Goal: Task Accomplishment & Management: Manage account settings

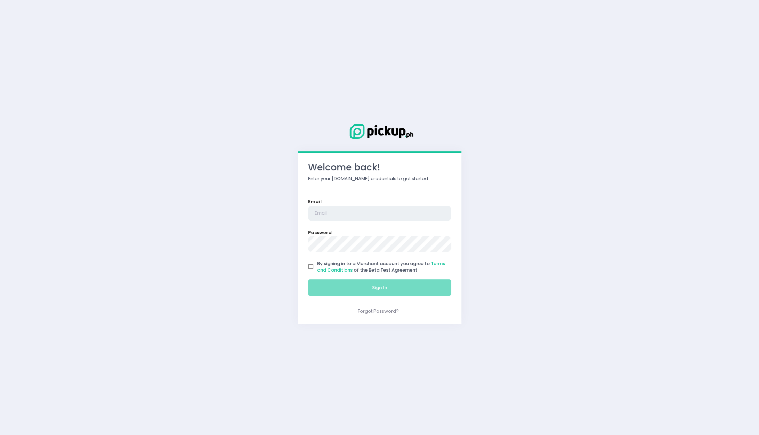
click at [353, 211] on input "email" at bounding box center [379, 214] width 143 height 16
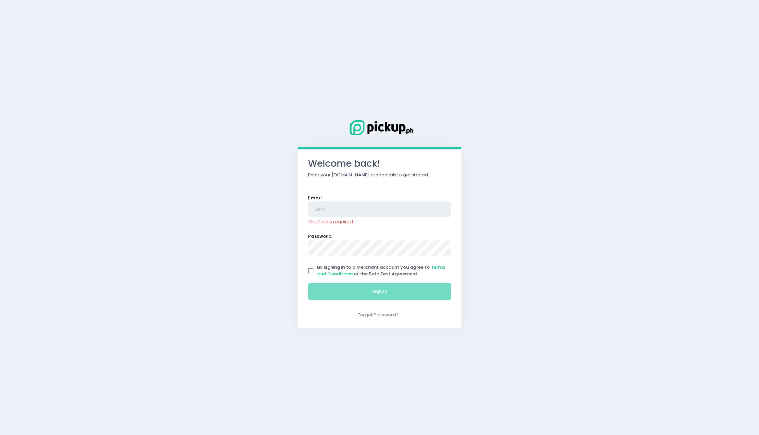
type input "[EMAIL_ADDRESS][DOMAIN_NAME]"
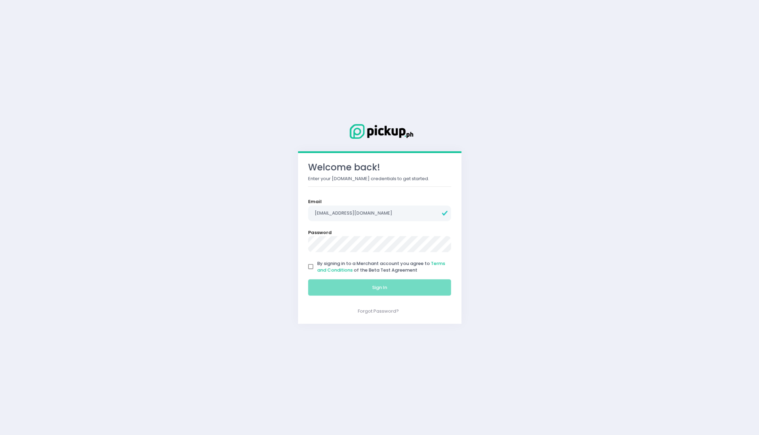
click at [309, 270] on input "By signing in to a Merchant account you agree to Terms and Conditions of the Be…" at bounding box center [310, 266] width 13 height 13
checkbox input "true"
click at [340, 291] on button "Sign In" at bounding box center [379, 287] width 143 height 17
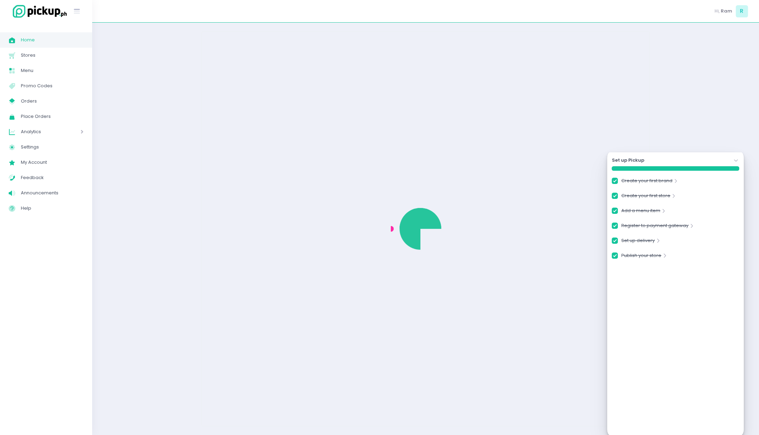
checkbox input "true"
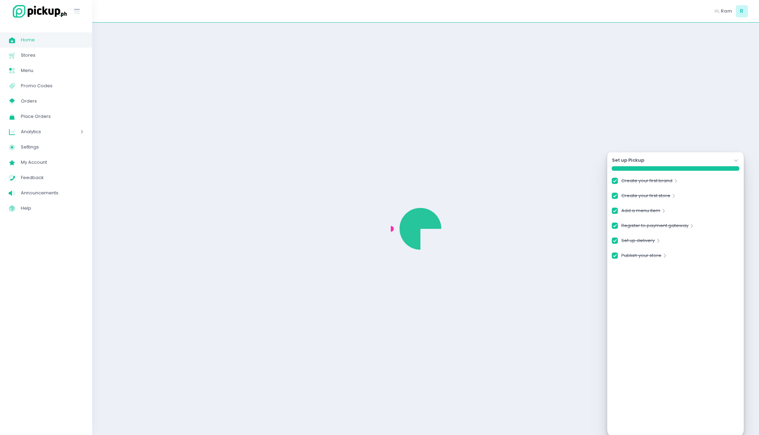
checkbox input "true"
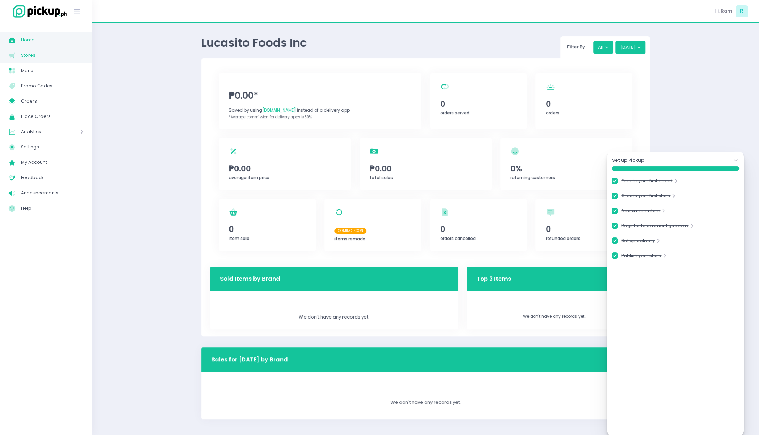
click at [38, 54] on span "Stores" at bounding box center [52, 55] width 63 height 9
checkbox input "true"
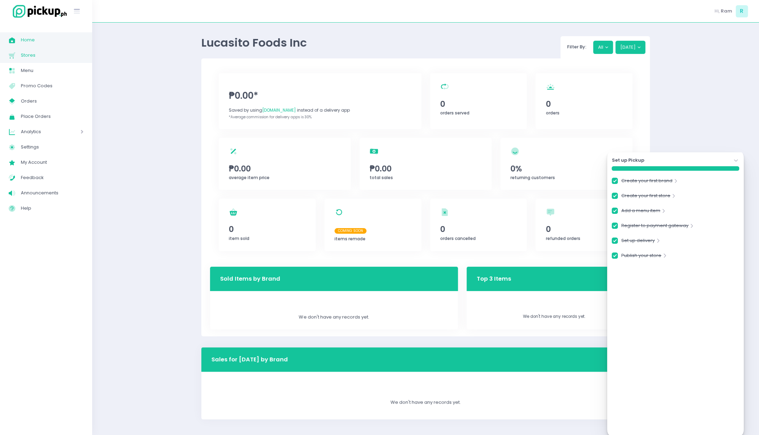
checkbox input "true"
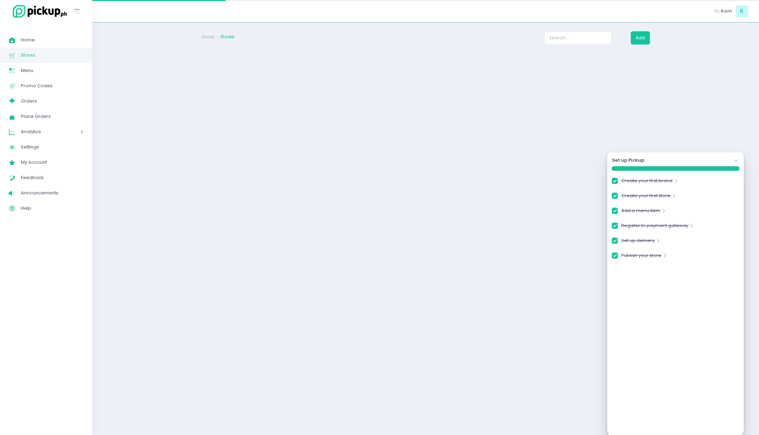
checkbox input "true"
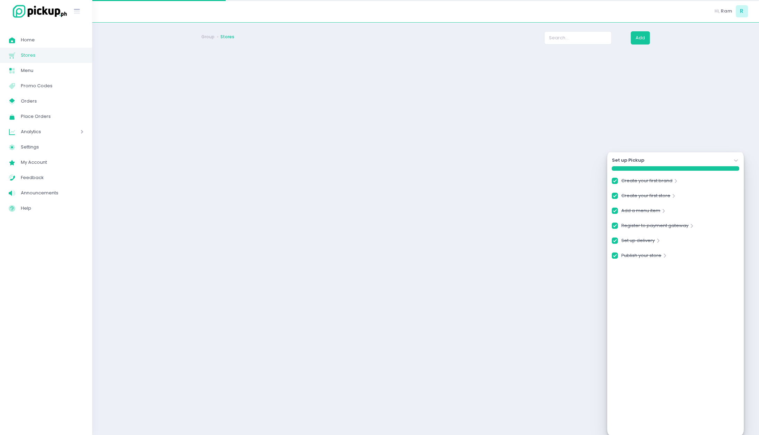
checkbox input "true"
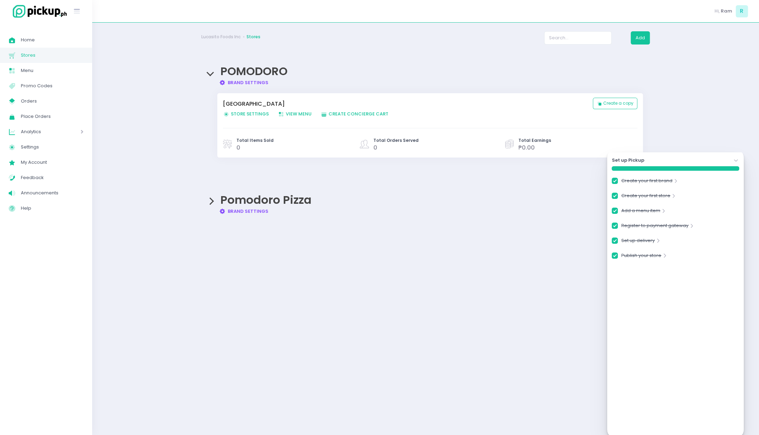
click at [261, 114] on span "Store Settings Created with Sketch. Store Settings" at bounding box center [246, 114] width 46 height 7
checkbox input "true"
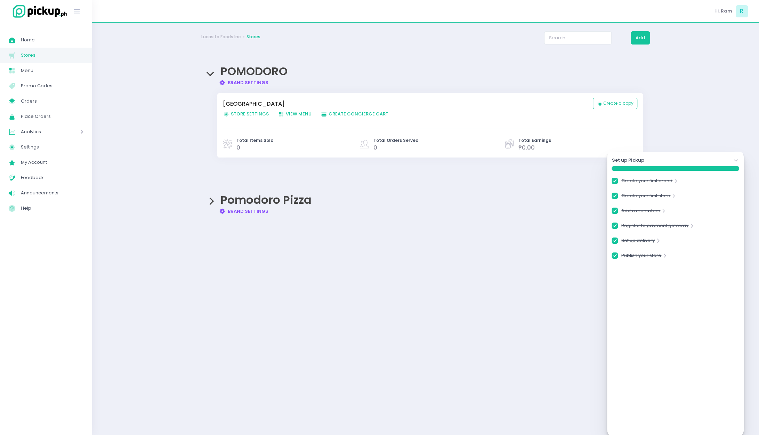
checkbox input "true"
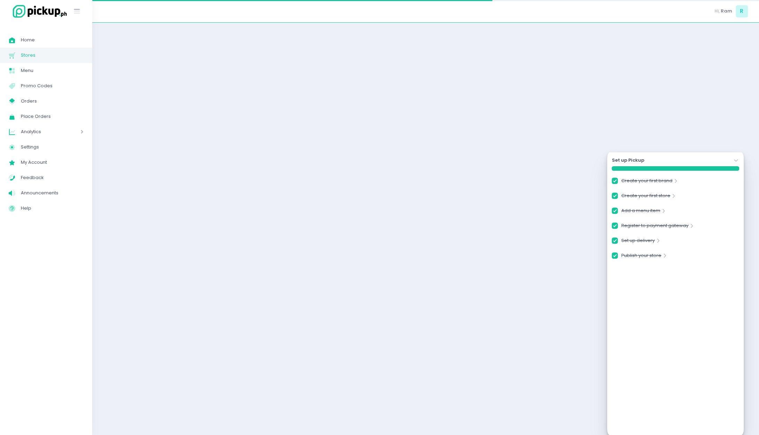
checkbox input "true"
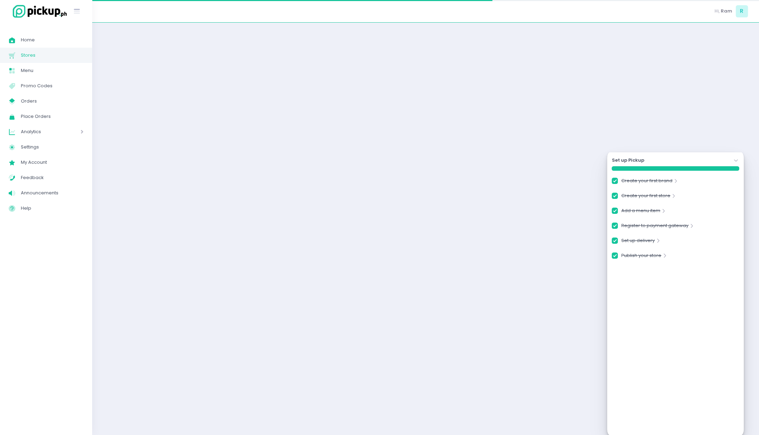
checkbox input "true"
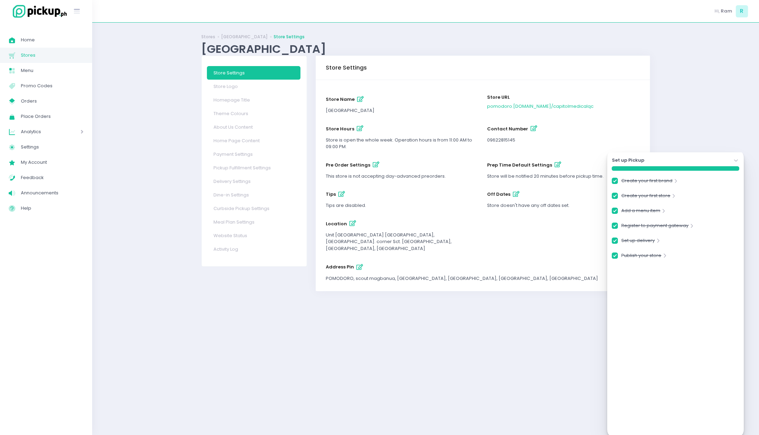
click at [736, 161] on icon at bounding box center [736, 160] width 4 height 2
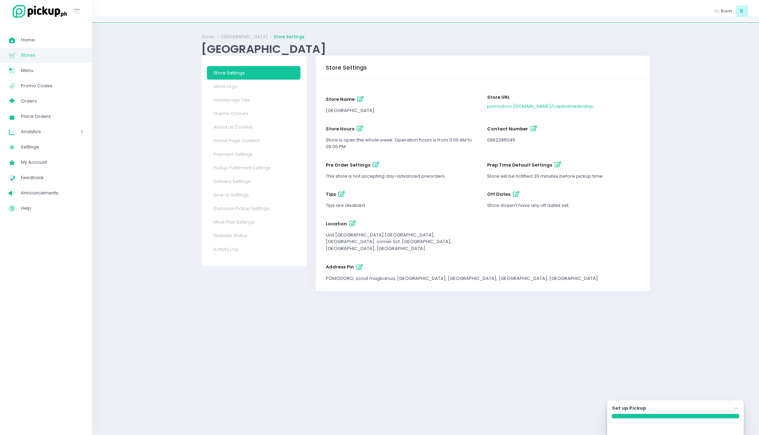
click at [357, 130] on icon "button" at bounding box center [360, 129] width 7 height 6
select select "11:00"
select select "21:00"
select select "11:00"
select select "21:00"
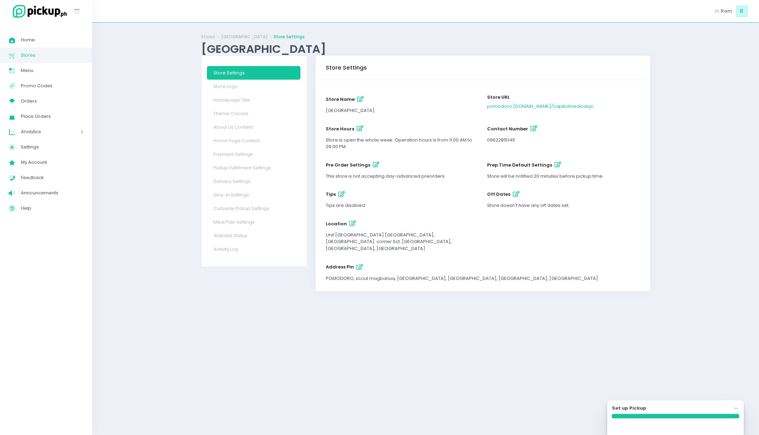
select select "11:00"
select select "21:00"
select select "11:00"
select select "21:00"
select select "11:00"
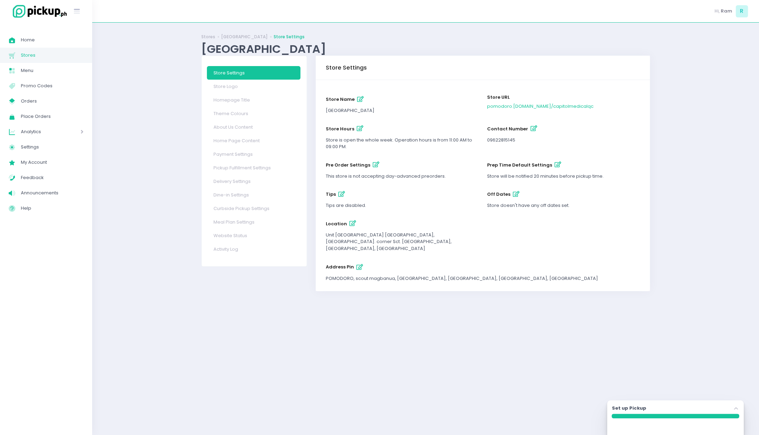
select select "21:00"
select select "11:00"
select select "21:00"
select select "11:00"
select select "21:00"
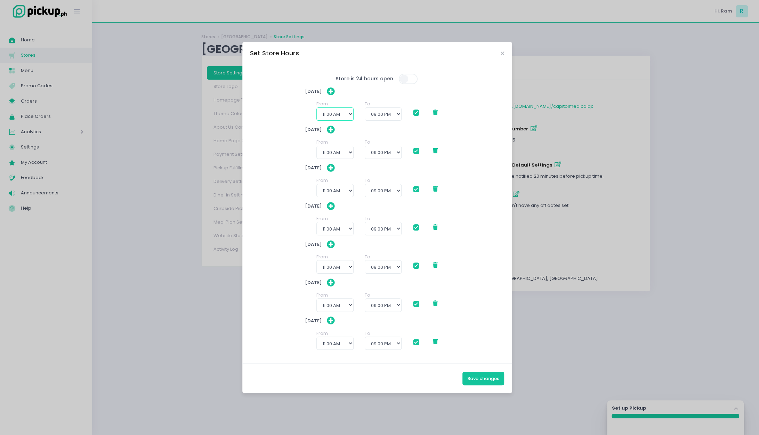
click at [347, 115] on select "12:00 AM 12:30 AM 01:00 AM 01:30 AM 02:00 AM 02:30 AM 03:00 AM 03:30 AM 04:00 A…" at bounding box center [335, 113] width 37 height 13
select select "08:00"
click at [317, 107] on select "12:00 AM 12:30 AM 01:00 AM 01:30 AM 02:00 AM 02:30 AM 03:00 AM 03:30 AM 04:00 A…" at bounding box center [335, 113] width 37 height 13
checkbox input "true"
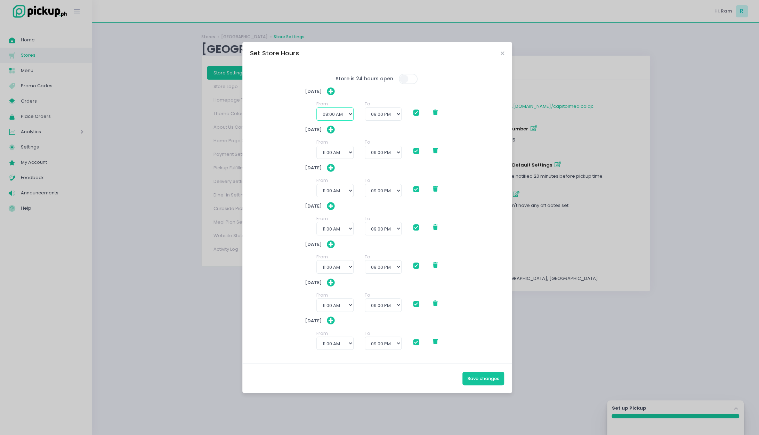
checkbox input "true"
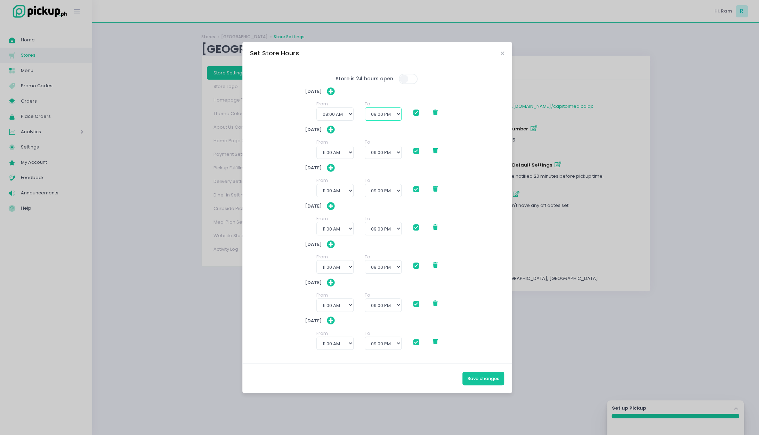
click at [397, 113] on select "09:00 AM 09:30 AM 10:00 AM 10:30 AM 11:00 AM 11:30 AM 12:00 PM 12:30 PM 01:00 P…" at bounding box center [383, 113] width 37 height 13
select select "22:00"
click at [365, 107] on select "09:00 AM 09:30 AM 10:00 AM 10:30 AM 11:00 AM 11:30 AM 12:00 PM 12:30 PM 01:00 P…" at bounding box center [383, 113] width 37 height 13
checkbox input "true"
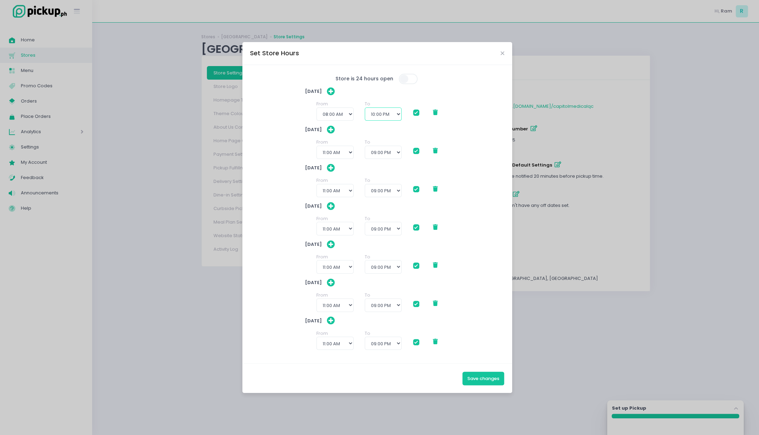
checkbox input "true"
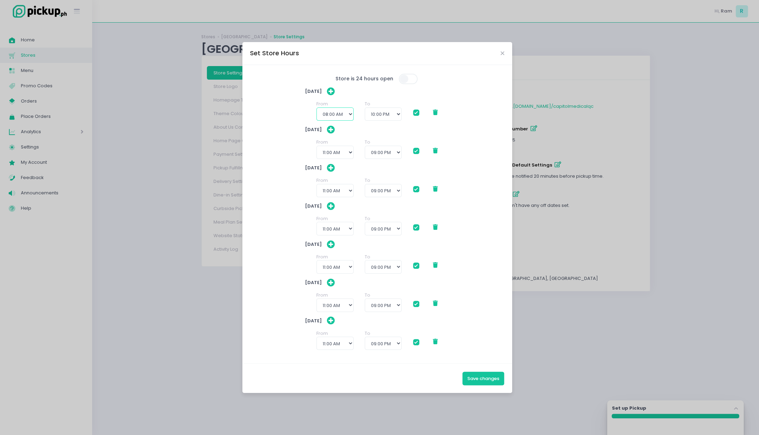
click at [335, 113] on select "12:00 AM 12:30 AM 01:00 AM 01:30 AM 02:00 AM 02:30 AM 03:00 AM 03:30 AM 04:00 A…" at bounding box center [335, 113] width 37 height 13
click at [317, 107] on select "12:00 AM 12:30 AM 01:00 AM 01:30 AM 02:00 AM 02:30 AM 03:00 AM 03:30 AM 04:00 A…" at bounding box center [335, 113] width 37 height 13
click at [332, 148] on select "12:00 AM 12:30 AM 01:00 AM 01:30 AM 02:00 AM 02:30 AM 03:00 AM 03:30 AM 04:00 A…" at bounding box center [335, 152] width 37 height 13
select select "08:00"
click at [317, 146] on select "12:00 AM 12:30 AM 01:00 AM 01:30 AM 02:00 AM 02:30 AM 03:00 AM 03:30 AM 04:00 A…" at bounding box center [335, 152] width 37 height 13
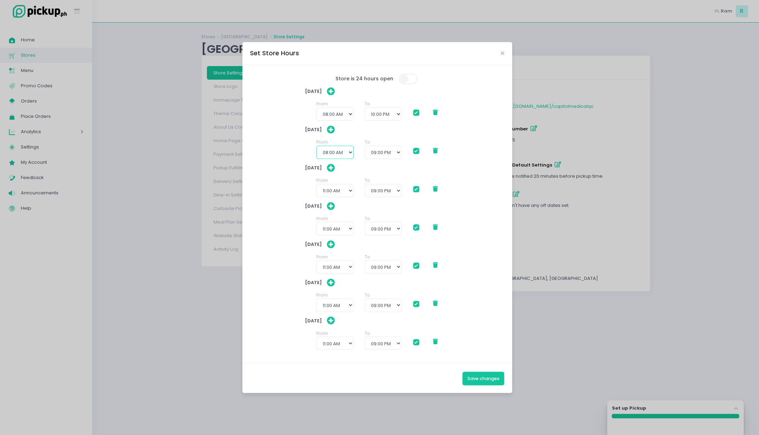
checkbox input "true"
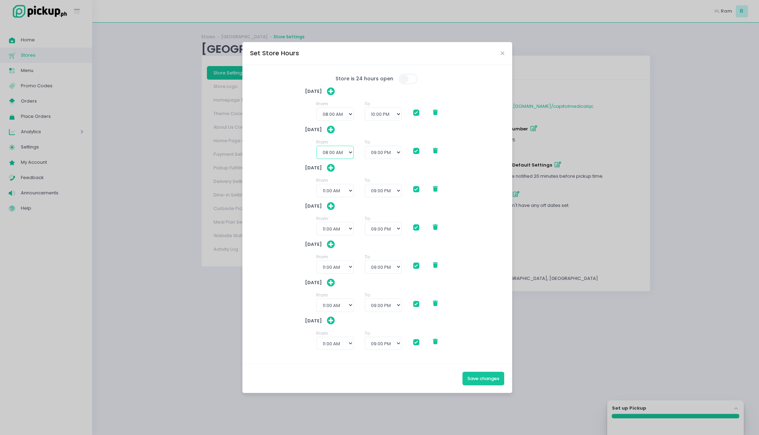
checkbox input "true"
click at [339, 184] on select "12:00 AM 12:30 AM 01:00 AM 01:30 AM 02:00 AM 02:30 AM 03:00 AM 03:30 AM 04:00 A…" at bounding box center [335, 190] width 37 height 13
select select "08:00"
click at [317, 184] on select "12:00 AM 12:30 AM 01:00 AM 01:30 AM 02:00 AM 02:30 AM 03:00 AM 03:30 AM 04:00 A…" at bounding box center [335, 190] width 37 height 13
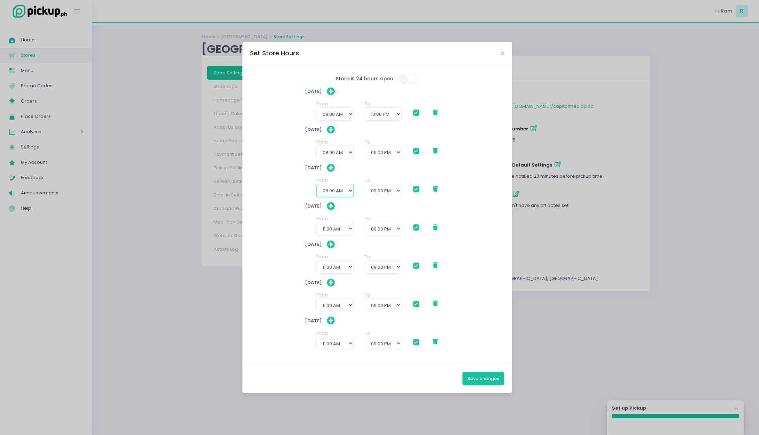
checkbox input "true"
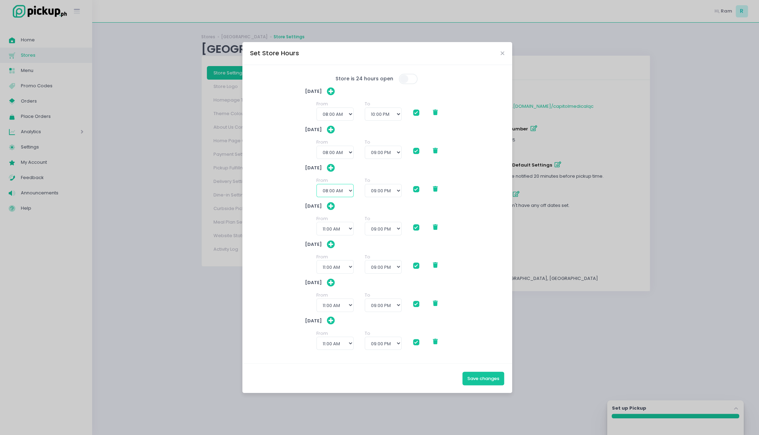
checkbox input "true"
click at [332, 233] on select "12:00 AM 12:30 AM 01:00 AM 01:30 AM 02:00 AM 02:30 AM 03:00 AM 03:30 AM 04:00 A…" at bounding box center [335, 228] width 37 height 13
select select "08:00"
click at [317, 222] on select "12:00 AM 12:30 AM 01:00 AM 01:30 AM 02:00 AM 02:30 AM 03:00 AM 03:30 AM 04:00 A…" at bounding box center [335, 228] width 37 height 13
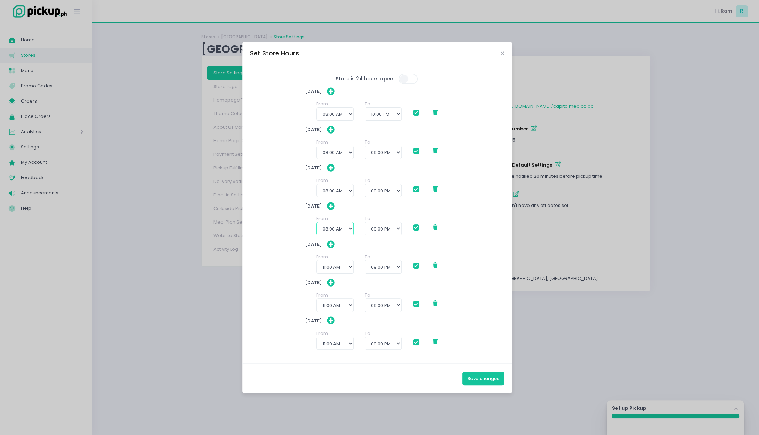
checkbox input "true"
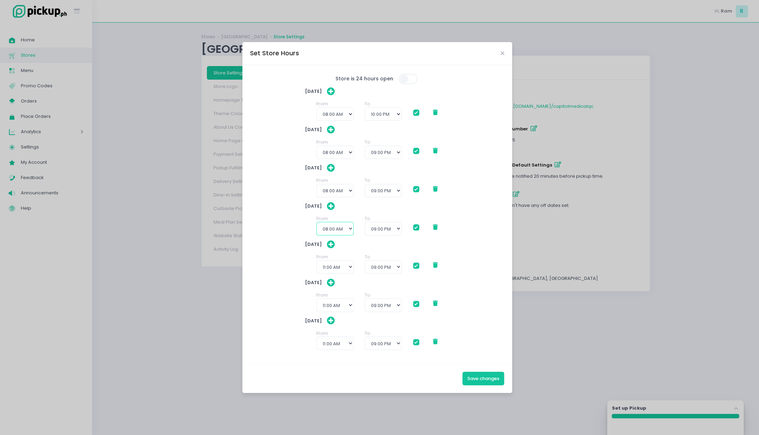
checkbox input "true"
click at [336, 265] on select "12:00 AM 12:30 AM 01:00 AM 01:30 AM 02:00 AM 02:30 AM 03:00 AM 03:30 AM 04:00 A…" at bounding box center [335, 266] width 37 height 13
select select "08:00"
click at [317, 260] on select "12:00 AM 12:30 AM 01:00 AM 01:30 AM 02:00 AM 02:30 AM 03:00 AM 03:30 AM 04:00 A…" at bounding box center [335, 266] width 37 height 13
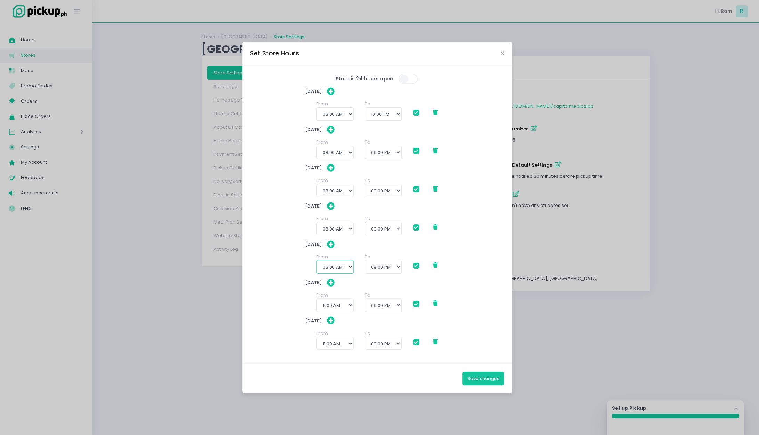
checkbox input "true"
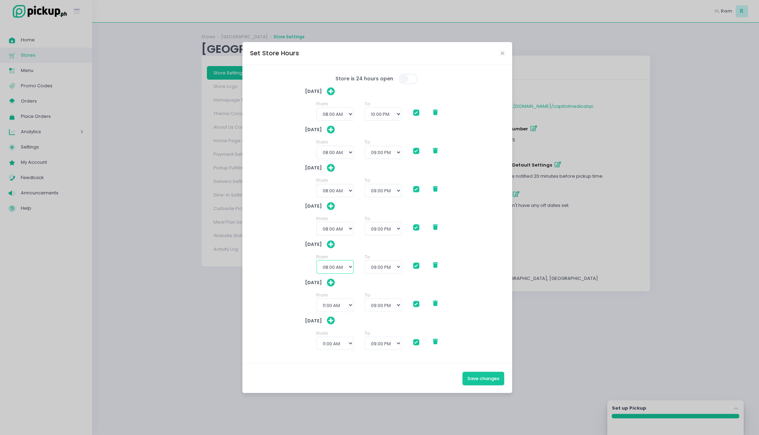
checkbox input "true"
click at [336, 306] on select "12:00 AM 12:30 AM 01:00 AM 01:30 AM 02:00 AM 02:30 AM 03:00 AM 03:30 AM 04:00 A…" at bounding box center [335, 304] width 37 height 13
select select "08:00"
click at [317, 298] on select "12:00 AM 12:30 AM 01:00 AM 01:30 AM 02:00 AM 02:30 AM 03:00 AM 03:30 AM 04:00 A…" at bounding box center [335, 304] width 37 height 13
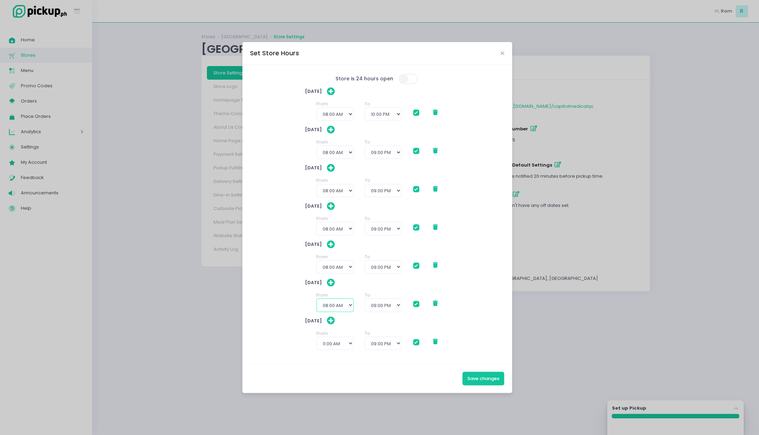
checkbox input "true"
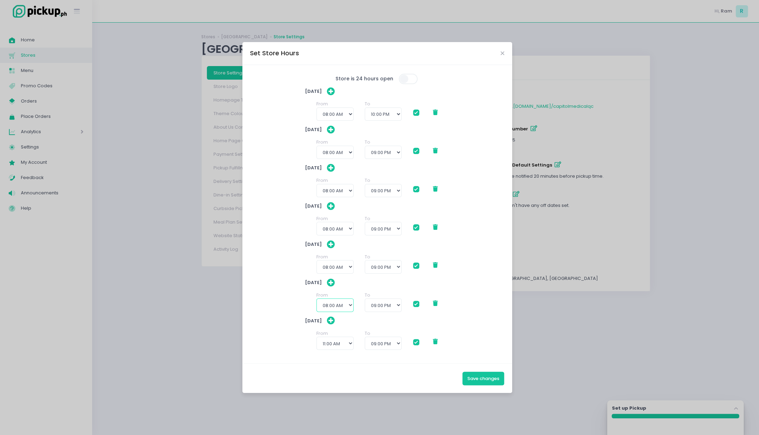
checkbox input "true"
click at [339, 341] on select "12:00 AM 12:30 AM 01:00 AM 01:30 AM 02:00 AM 02:30 AM 03:00 AM 03:30 AM 04:00 A…" at bounding box center [335, 343] width 37 height 13
select select "08:00"
click at [317, 337] on select "12:00 AM 12:30 AM 01:00 AM 01:30 AM 02:00 AM 02:30 AM 03:00 AM 03:30 AM 04:00 A…" at bounding box center [335, 343] width 37 height 13
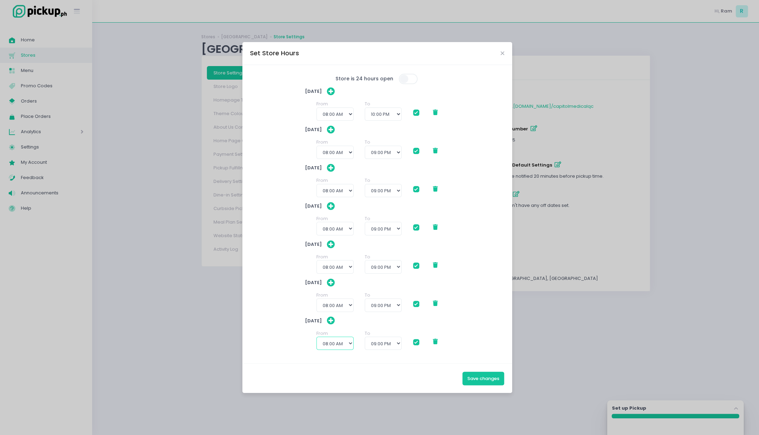
checkbox input "true"
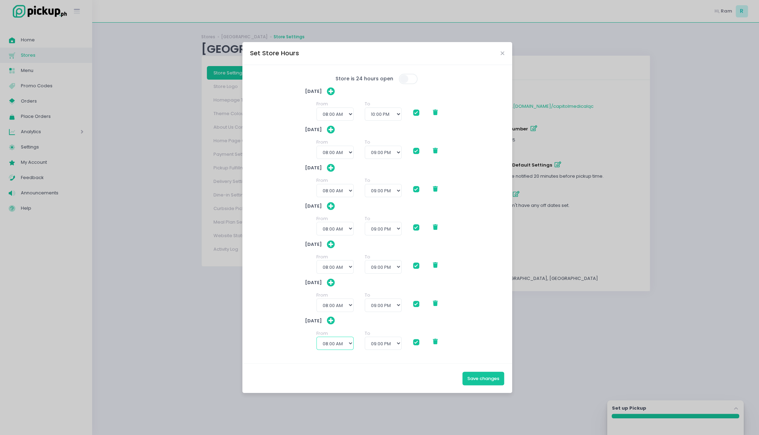
checkbox input "true"
click at [348, 114] on select "12:00 AM 12:30 AM 01:00 AM 01:30 AM 02:00 AM 02:30 AM 03:00 AM 03:30 AM 04:00 A…" at bounding box center [335, 113] width 37 height 13
select select "11:00"
click at [317, 107] on select "12:00 AM 12:30 AM 01:00 AM 01:30 AM 02:00 AM 02:30 AM 03:00 AM 03:30 AM 04:00 A…" at bounding box center [335, 113] width 37 height 13
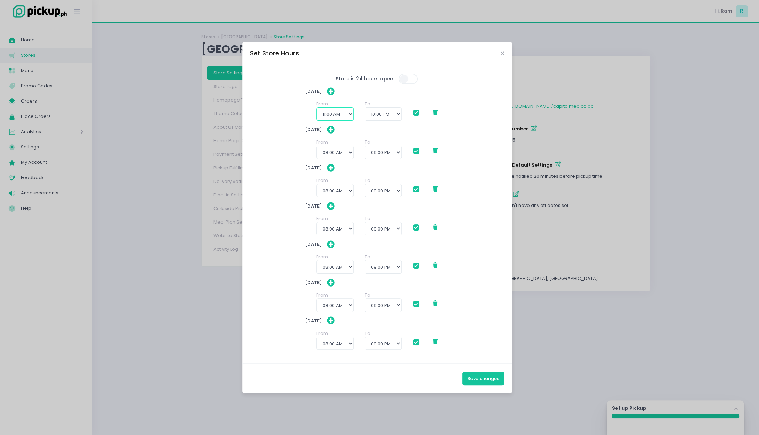
checkbox input "true"
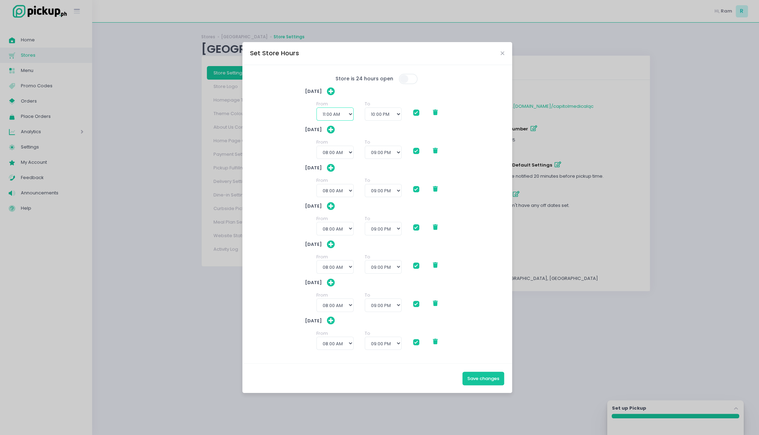
checkbox input "true"
click at [345, 154] on select "12:00 AM 12:30 AM 01:00 AM 01:30 AM 02:00 AM 02:30 AM 03:00 AM 03:30 AM 04:00 A…" at bounding box center [335, 152] width 37 height 13
select select "11:00"
click at [317, 146] on select "12:00 AM 12:30 AM 01:00 AM 01:30 AM 02:00 AM 02:30 AM 03:00 AM 03:30 AM 04:00 A…" at bounding box center [335, 152] width 37 height 13
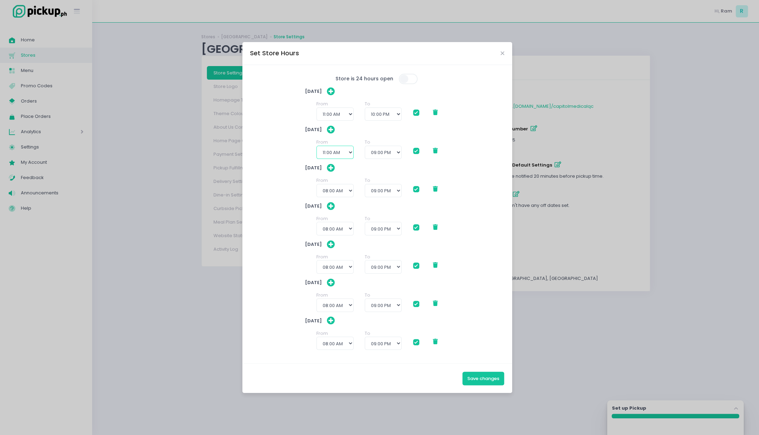
checkbox input "true"
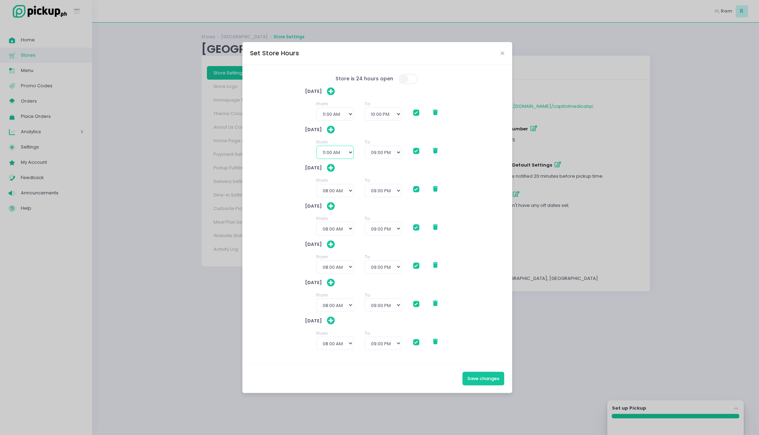
checkbox input "true"
click at [341, 192] on select "12:00 AM 12:30 AM 01:00 AM 01:30 AM 02:00 AM 02:30 AM 03:00 AM 03:30 AM 04:00 A…" at bounding box center [335, 190] width 37 height 13
select select "11:00"
click at [317, 184] on select "12:00 AM 12:30 AM 01:00 AM 01:30 AM 02:00 AM 02:30 AM 03:00 AM 03:30 AM 04:00 A…" at bounding box center [335, 190] width 37 height 13
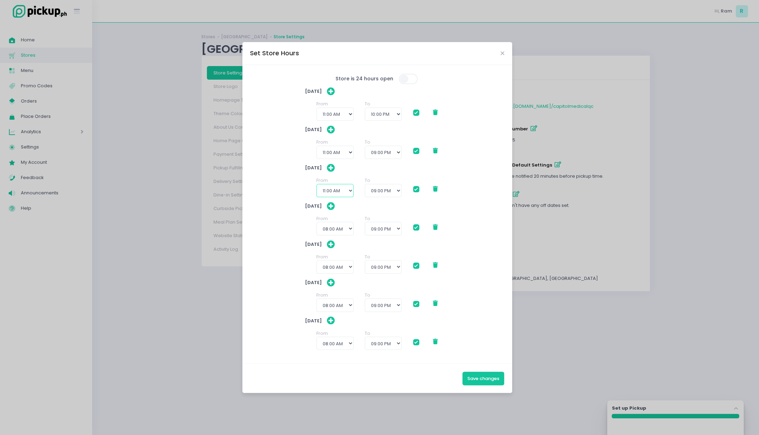
checkbox input "true"
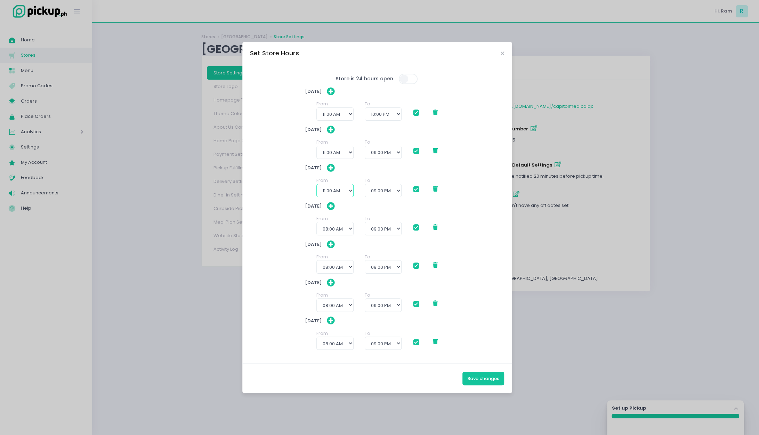
checkbox input "true"
click at [342, 229] on select "12:00 AM 12:30 AM 01:00 AM 01:30 AM 02:00 AM 02:30 AM 03:00 AM 03:30 AM 04:00 A…" at bounding box center [335, 228] width 37 height 13
select select "11:00"
click at [317, 222] on select "12:00 AM 12:30 AM 01:00 AM 01:30 AM 02:00 AM 02:30 AM 03:00 AM 03:30 AM 04:00 A…" at bounding box center [335, 228] width 37 height 13
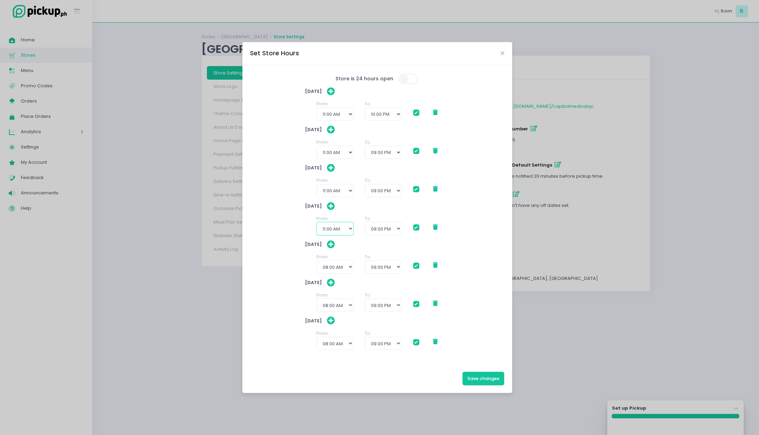
checkbox input "true"
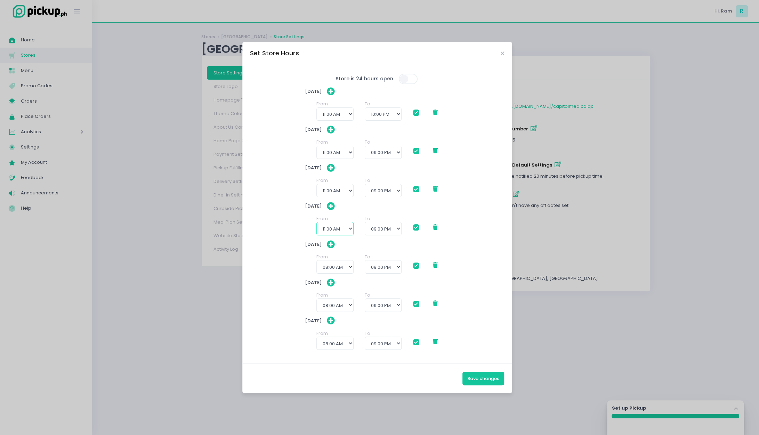
checkbox input "true"
click at [341, 271] on select "12:00 AM 12:30 AM 01:00 AM 01:30 AM 02:00 AM 02:30 AM 03:00 AM 03:30 AM 04:00 A…" at bounding box center [335, 266] width 37 height 13
select select "11:00"
click at [317, 260] on select "12:00 AM 12:30 AM 01:00 AM 01:30 AM 02:00 AM 02:30 AM 03:00 AM 03:30 AM 04:00 A…" at bounding box center [335, 266] width 37 height 13
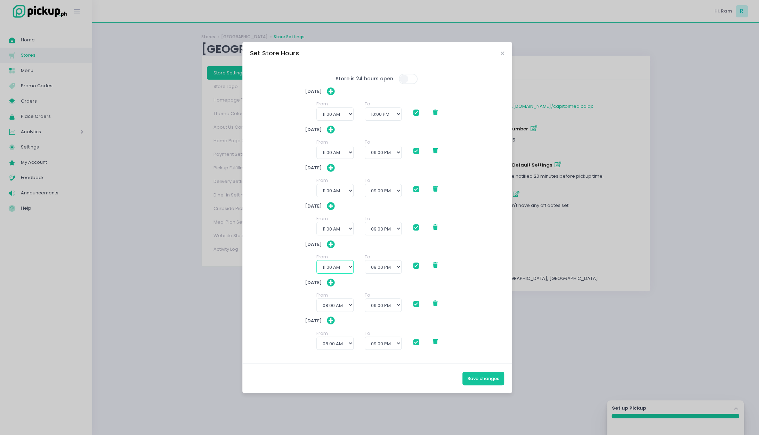
checkbox input "true"
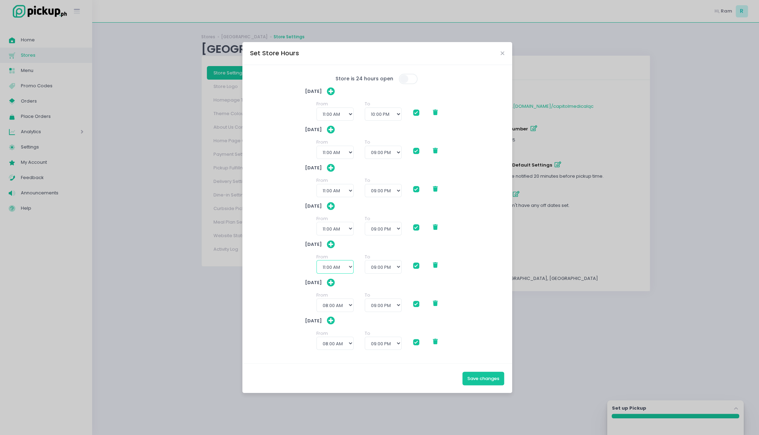
checkbox input "true"
click at [339, 305] on select "12:00 AM 12:30 AM 01:00 AM 01:30 AM 02:00 AM 02:30 AM 03:00 AM 03:30 AM 04:00 A…" at bounding box center [335, 304] width 37 height 13
select select "11:00"
click at [317, 298] on select "12:00 AM 12:30 AM 01:00 AM 01:30 AM 02:00 AM 02:30 AM 03:00 AM 03:30 AM 04:00 A…" at bounding box center [335, 304] width 37 height 13
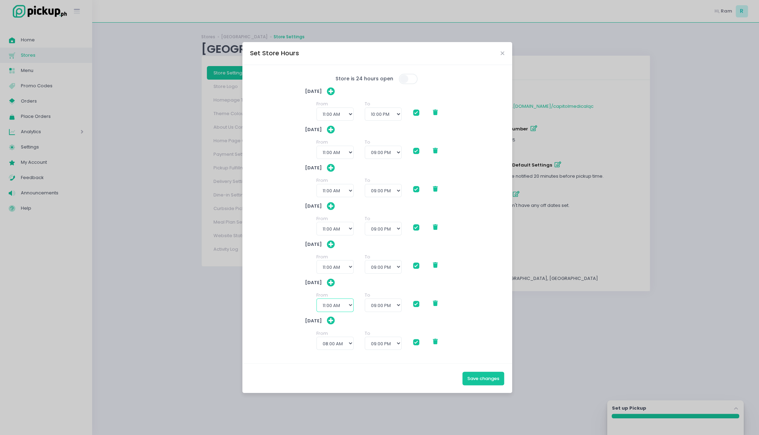
checkbox input "true"
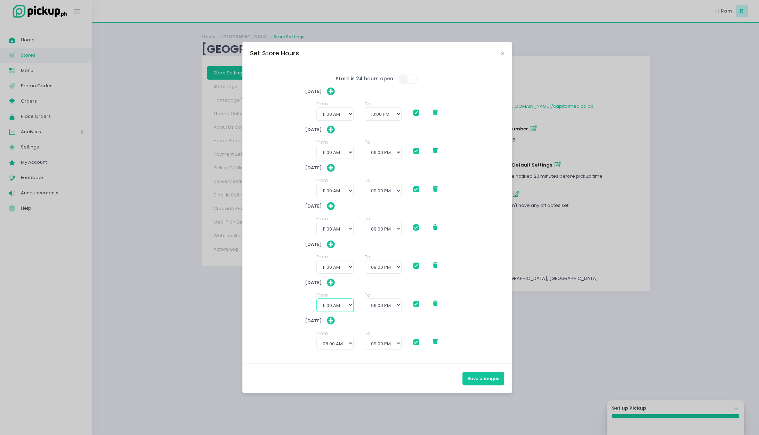
checkbox input "true"
click at [340, 348] on select "12:00 AM 12:30 AM 01:00 AM 01:30 AM 02:00 AM 02:30 AM 03:00 AM 03:30 AM 04:00 A…" at bounding box center [335, 343] width 37 height 13
select select "11:00"
click at [317, 337] on select "12:00 AM 12:30 AM 01:00 AM 01:30 AM 02:00 AM 02:30 AM 03:00 AM 03:30 AM 04:00 A…" at bounding box center [335, 343] width 37 height 13
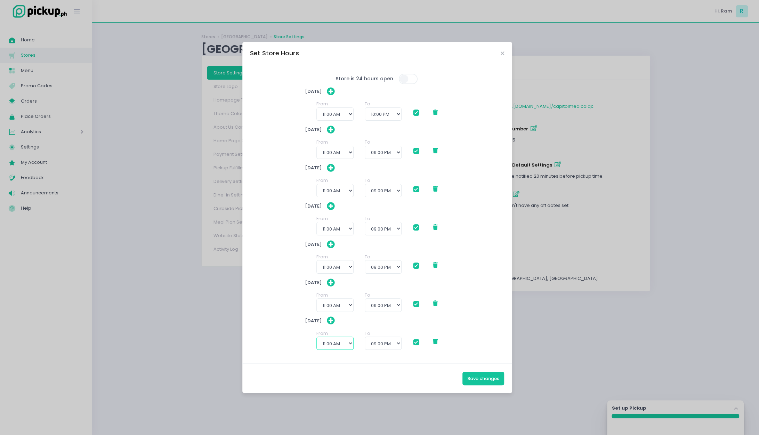
checkbox input "true"
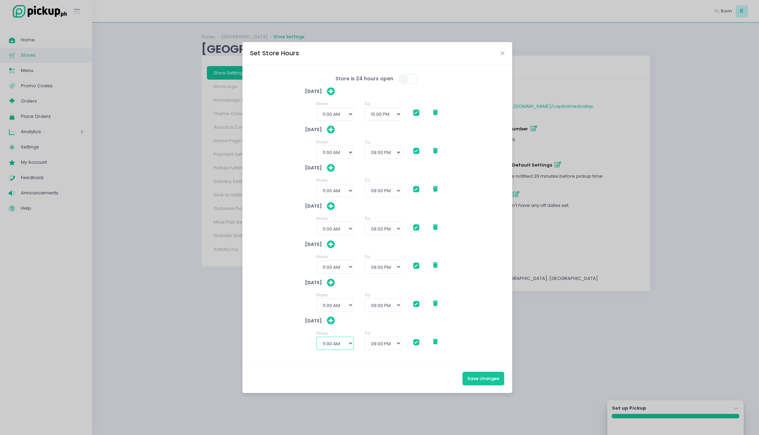
checkbox input "true"
click at [467, 377] on button "Save changes" at bounding box center [484, 378] width 42 height 13
checkbox input "true"
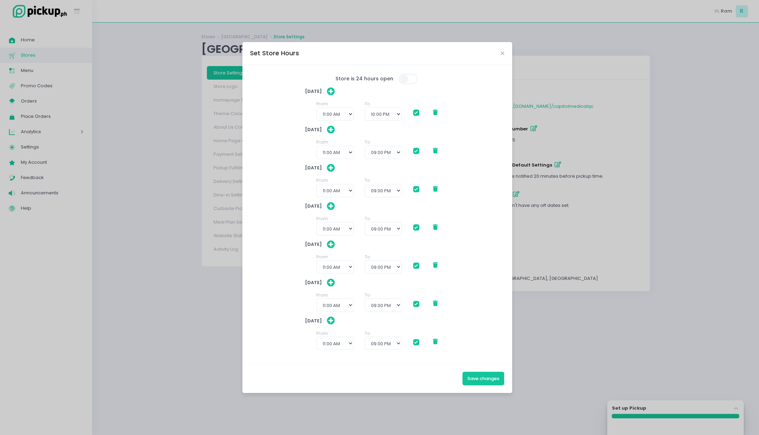
checkbox input "true"
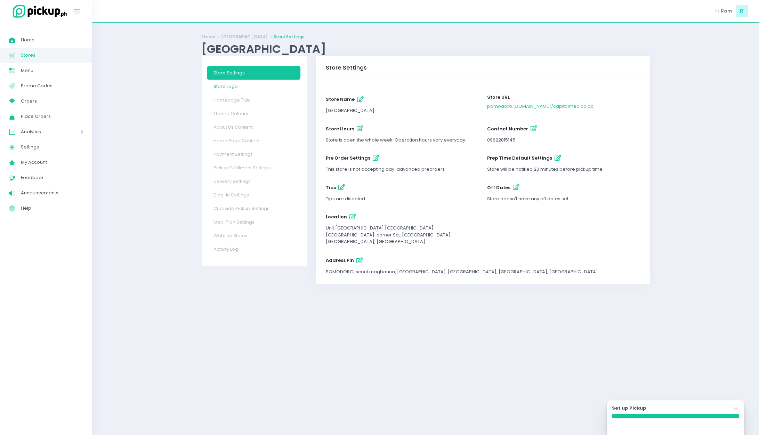
click at [239, 86] on link "Store Logo" at bounding box center [254, 87] width 94 height 14
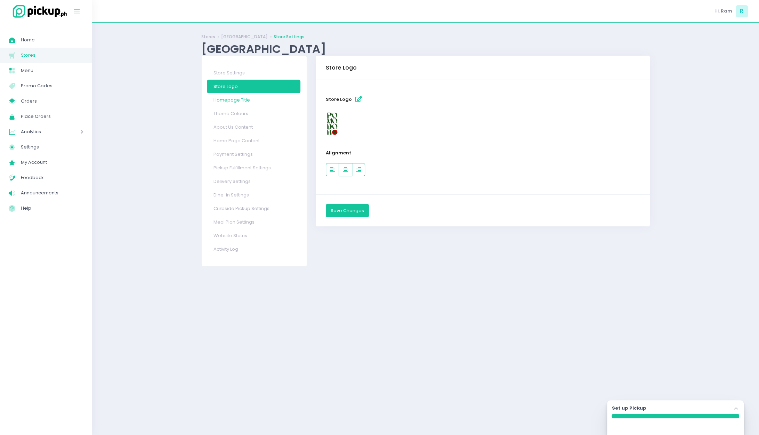
click at [242, 98] on link "Homepage Title" at bounding box center [254, 100] width 94 height 14
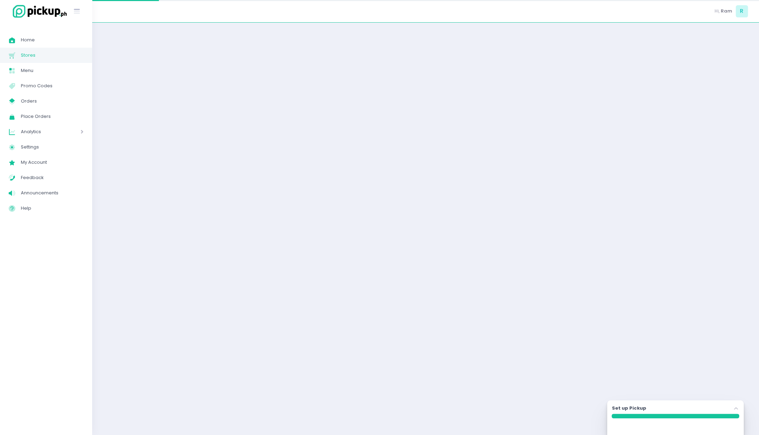
select select "large"
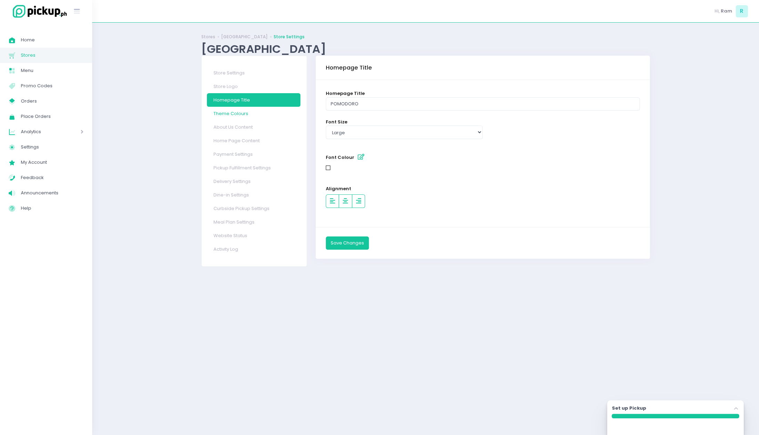
click at [241, 113] on link "Theme Colours" at bounding box center [254, 114] width 94 height 14
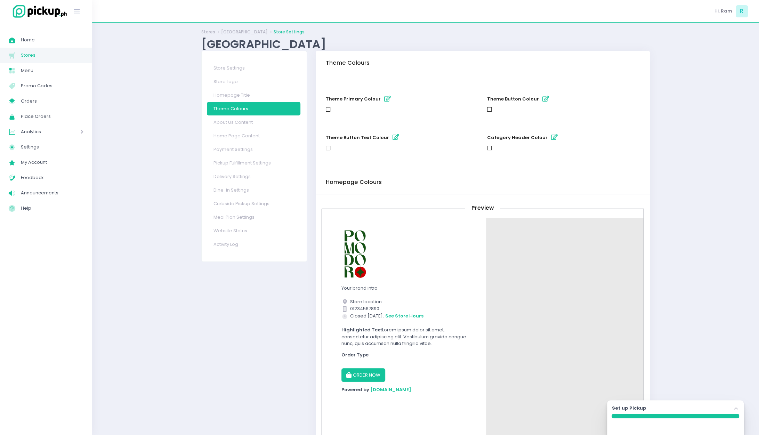
scroll to position [5, 0]
click at [490, 111] on div at bounding box center [489, 109] width 5 height 5
click at [543, 97] on icon "button" at bounding box center [546, 99] width 7 height 6
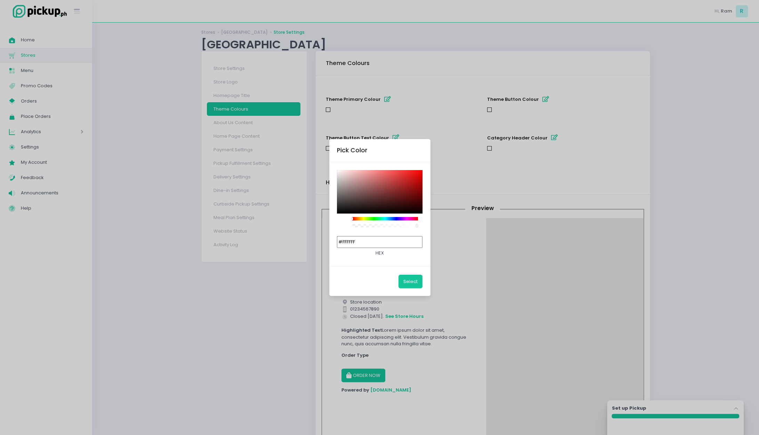
type input "#C81B1B"
click at [411, 179] on div at bounding box center [380, 191] width 86 height 43
click at [417, 286] on button "Select" at bounding box center [411, 281] width 24 height 13
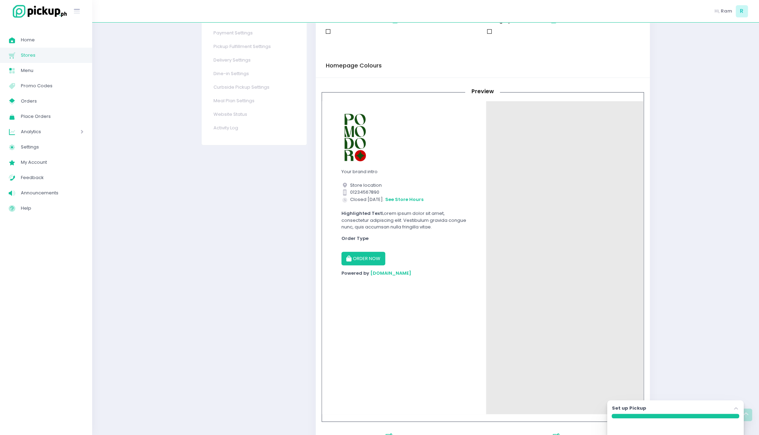
scroll to position [0, 0]
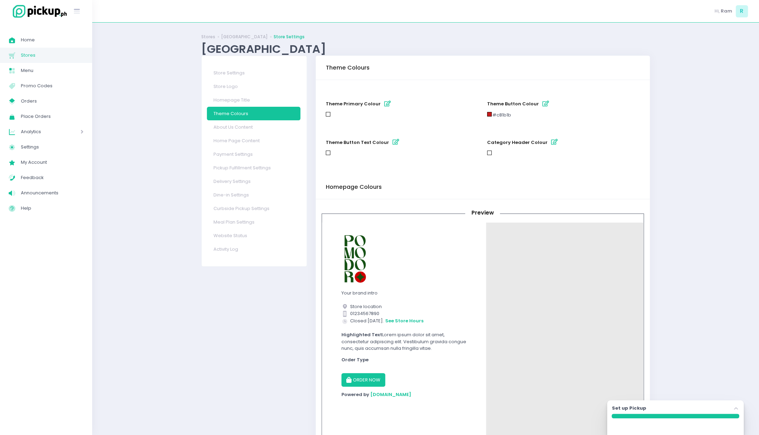
click at [491, 115] on div at bounding box center [489, 114] width 5 height 5
click at [543, 105] on icon "button" at bounding box center [546, 104] width 7 height 6
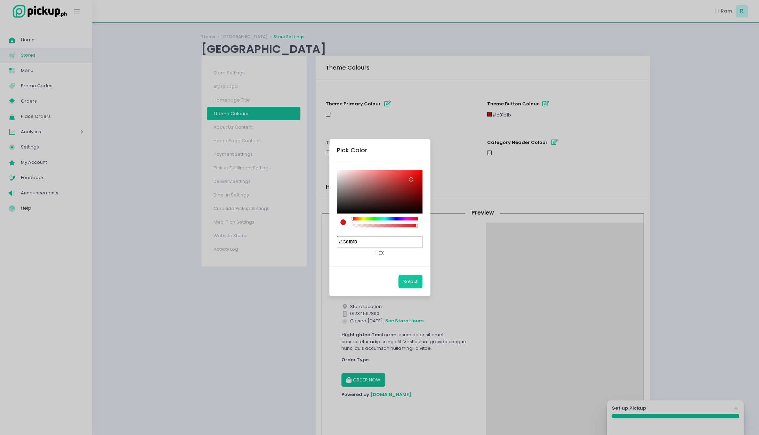
click at [447, 165] on div "Pick Color #C81B1B hex Select" at bounding box center [379, 217] width 759 height 435
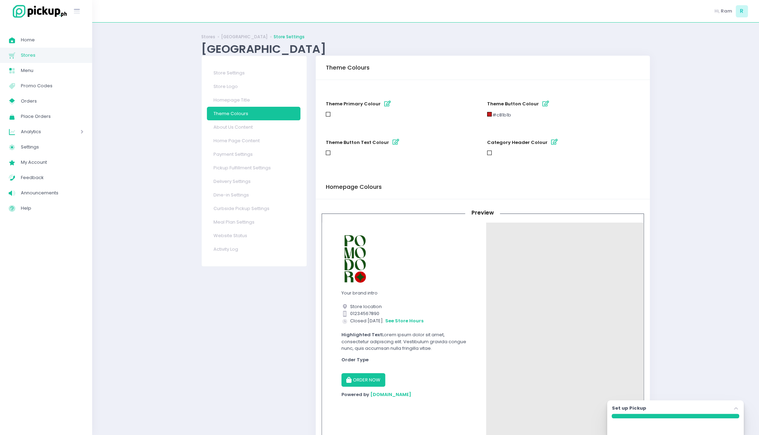
click at [540, 103] on button "theme button colour" at bounding box center [545, 103] width 11 height 11
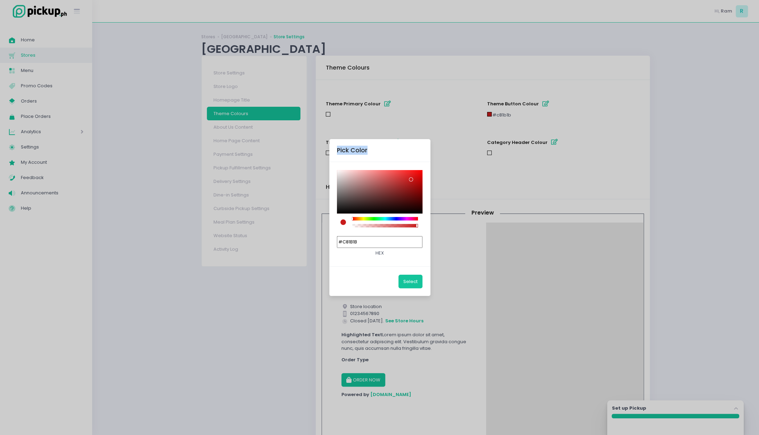
drag, startPoint x: 389, startPoint y: 189, endPoint x: 295, endPoint y: 157, distance: 99.3
click at [294, 157] on div "Pick Color #C81B1B hex Select" at bounding box center [379, 217] width 759 height 435
type input "#FFFFFF"
click at [410, 279] on button "Select" at bounding box center [411, 281] width 24 height 13
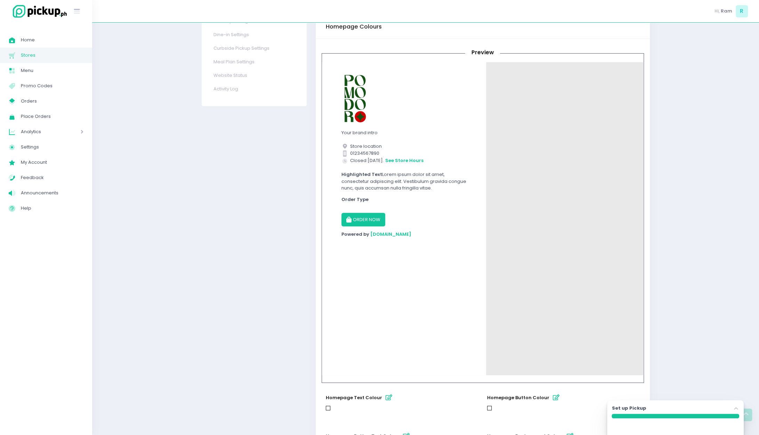
scroll to position [140, 0]
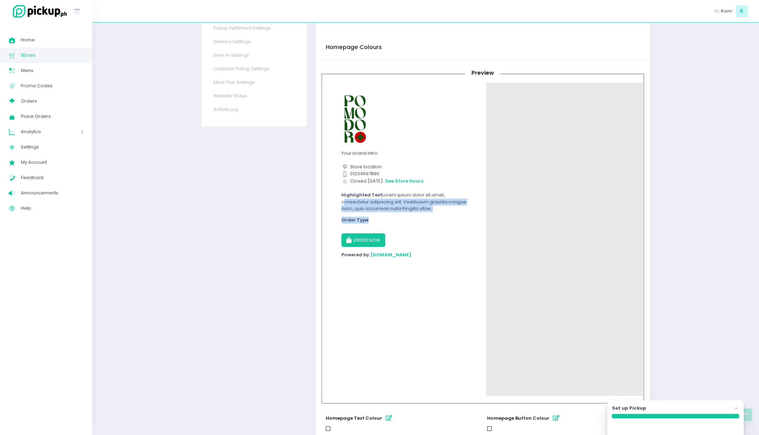
drag, startPoint x: 342, startPoint y: 200, endPoint x: 435, endPoint y: 220, distance: 96.1
click at [435, 220] on section "Your brand intro Location Created with Sketch. Store location Contact Number Cr…" at bounding box center [404, 300] width 164 height 435
click at [429, 255] on div "Powered by Pickup.ph" at bounding box center [404, 254] width 125 height 7
click at [524, 224] on div "Your brand intro Location Created with Sketch. Store location Contact Number Cr…" at bounding box center [483, 239] width 322 height 313
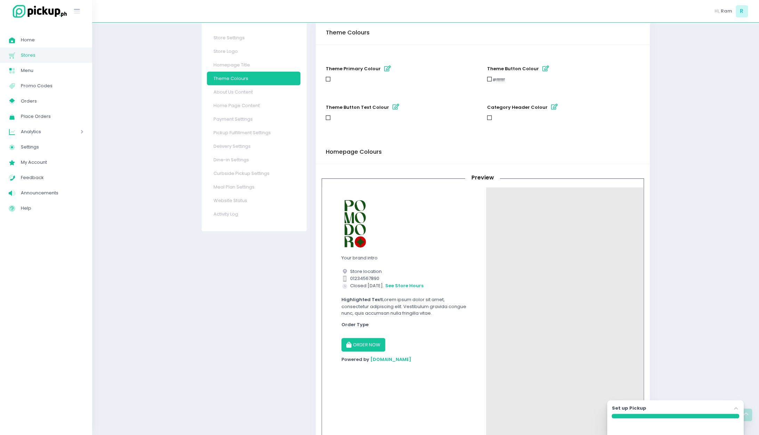
scroll to position [0, 0]
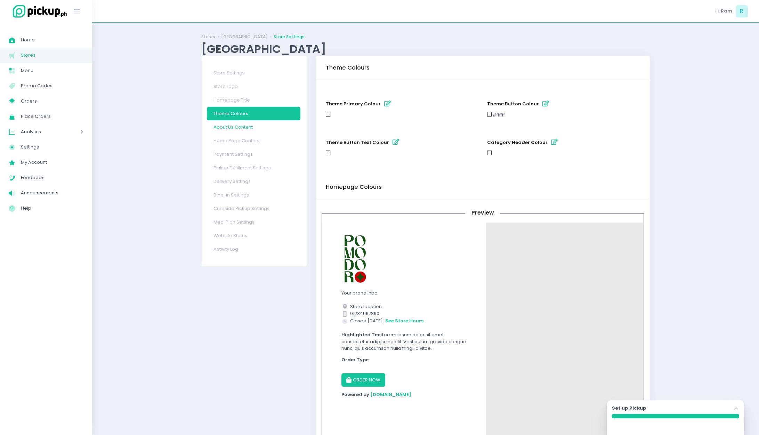
click at [249, 130] on link "About Us Content" at bounding box center [254, 127] width 94 height 14
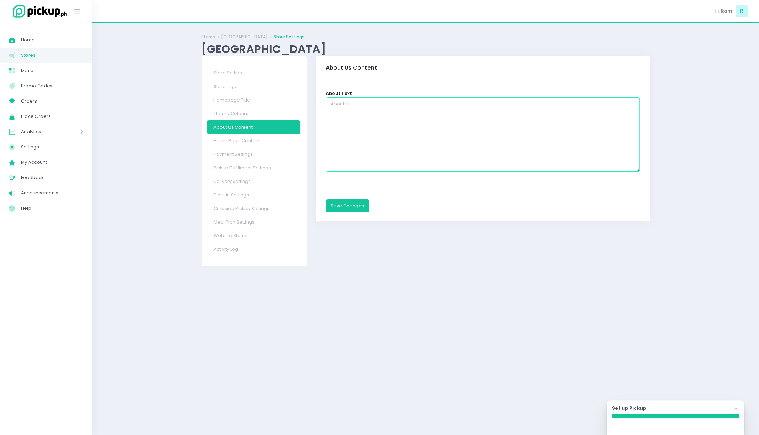
click at [362, 114] on textarea at bounding box center [483, 134] width 314 height 74
click at [256, 142] on link "Home Page Content" at bounding box center [254, 141] width 94 height 14
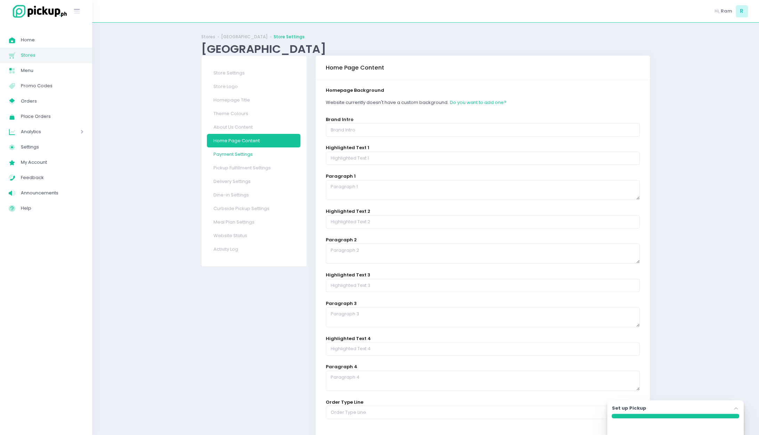
click at [239, 153] on link "Payment Settings" at bounding box center [254, 154] width 94 height 14
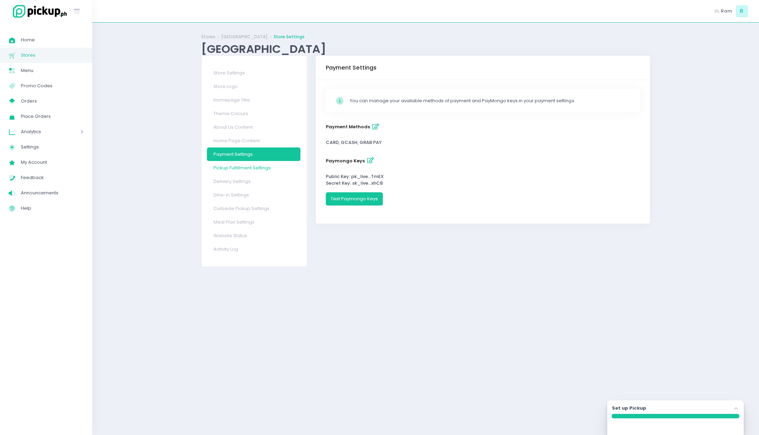
click at [265, 165] on link "Pickup Fulfillment Settings" at bounding box center [254, 168] width 94 height 14
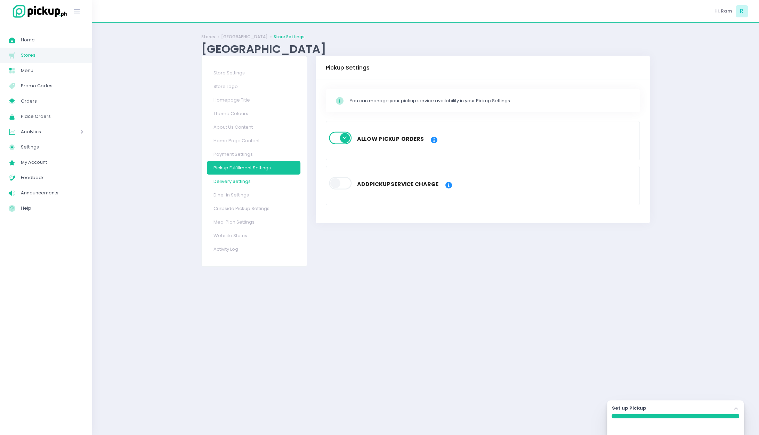
click at [249, 185] on link "Delivery Settings" at bounding box center [254, 182] width 94 height 14
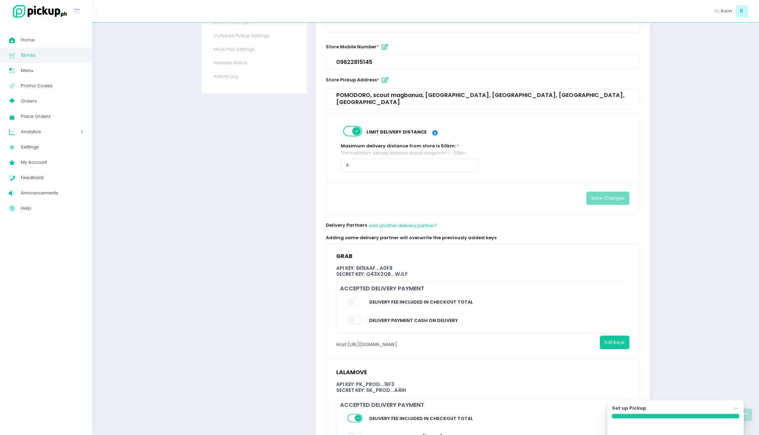
scroll to position [235, 0]
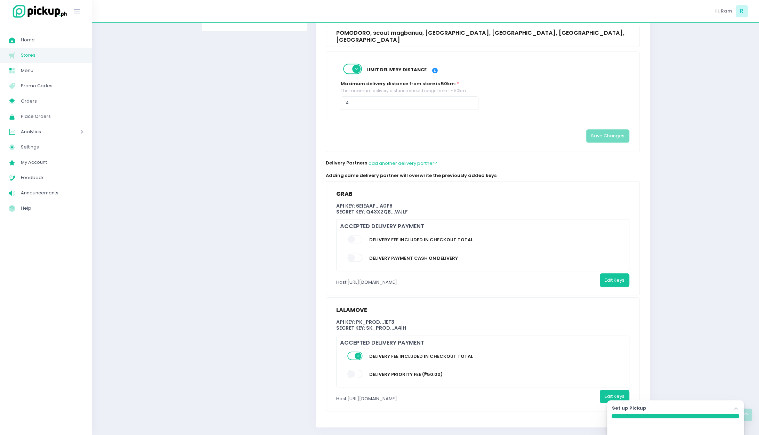
click at [357, 254] on span at bounding box center [355, 258] width 16 height 8
click at [70, 253] on input "checkbox" at bounding box center [70, 253] width 0 height 0
click at [357, 254] on span at bounding box center [355, 258] width 16 height 8
click at [70, 253] on input "checkbox" at bounding box center [70, 253] width 0 height 0
click at [353, 235] on span at bounding box center [355, 239] width 16 height 8
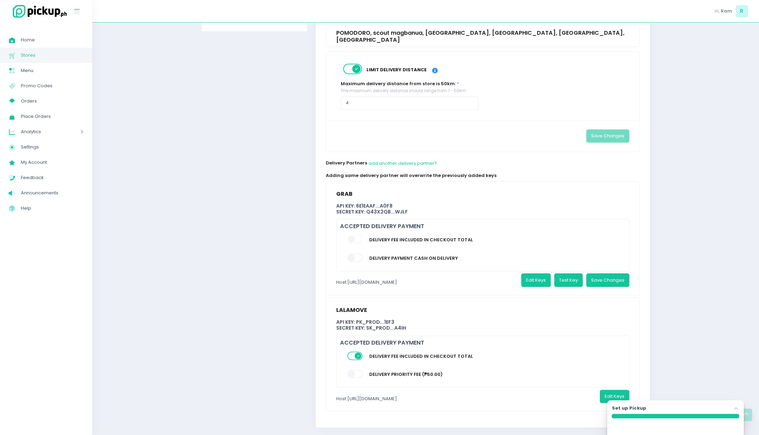
click at [277, 261] on div "Store Settings Store Logo Homepage Title Theme Colours About Us Content Home Pa…" at bounding box center [254, 129] width 114 height 616
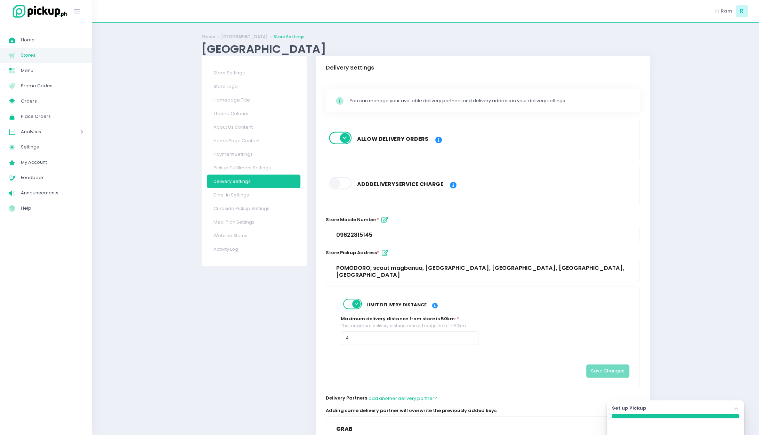
scroll to position [0, 0]
click at [242, 194] on link "Dine-in Settings" at bounding box center [254, 195] width 94 height 14
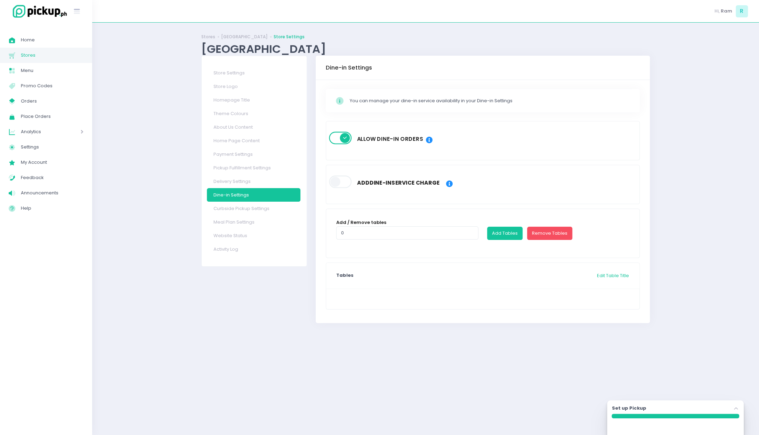
click at [343, 180] on span at bounding box center [341, 182] width 24 height 13
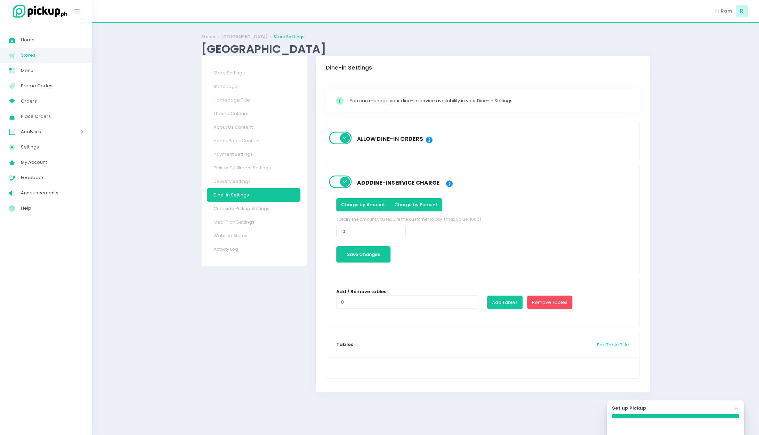
click at [413, 208] on button "Charge by Percent" at bounding box center [416, 204] width 53 height 13
drag, startPoint x: 372, startPoint y: 225, endPoint x: 310, endPoint y: 218, distance: 62.0
click at [309, 219] on div "Store Settings Store Logo Homepage Title Theme Colours About Us Content Home Pa…" at bounding box center [425, 228] width 457 height 345
drag, startPoint x: 367, startPoint y: 230, endPoint x: 321, endPoint y: 225, distance: 46.1
click at [322, 225] on div "Allow Dine-in Orders Add Dine-in Service Charge Charge by Amount Charge by Perc…" at bounding box center [483, 250] width 323 height 258
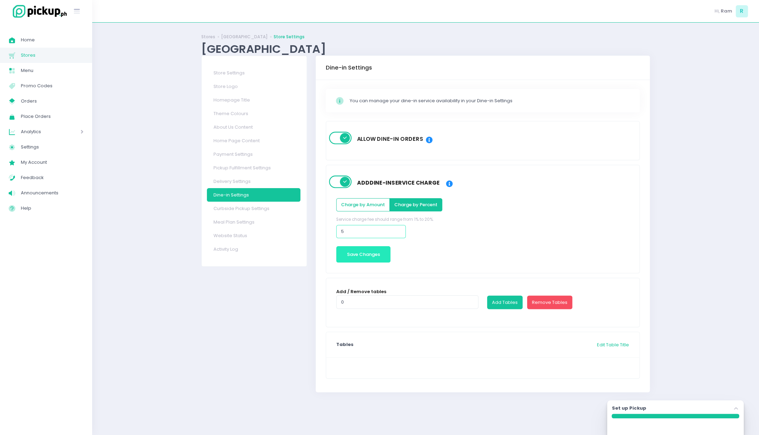
type input "5"
click at [377, 256] on button "Save Changes" at bounding box center [363, 254] width 54 height 17
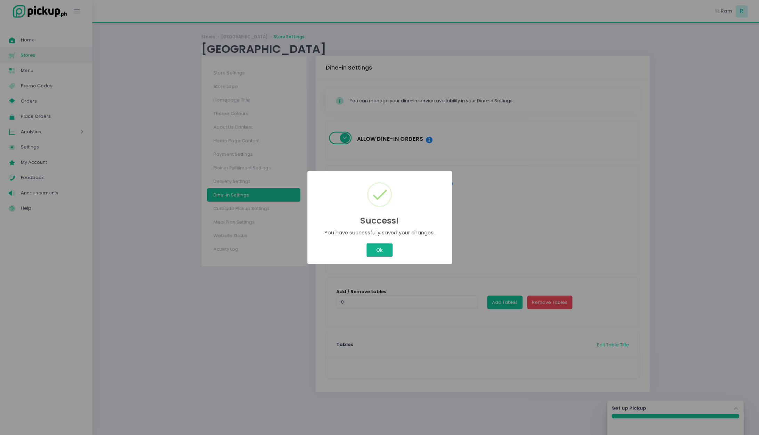
click at [374, 248] on button "Ok" at bounding box center [380, 249] width 26 height 13
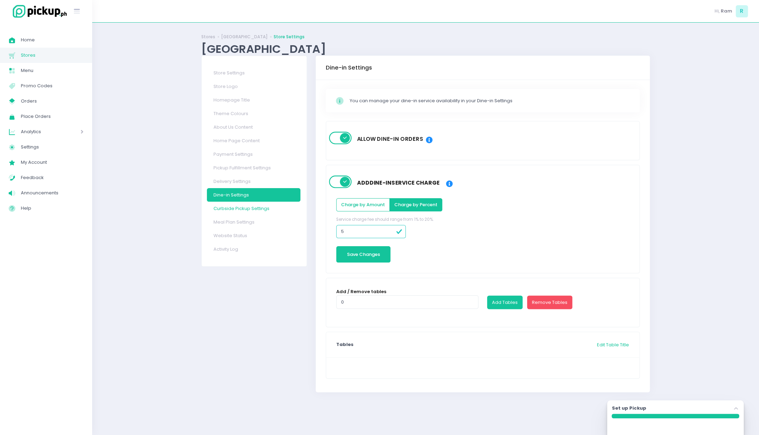
click at [253, 208] on link "Curbside Pickup Settings" at bounding box center [254, 209] width 94 height 14
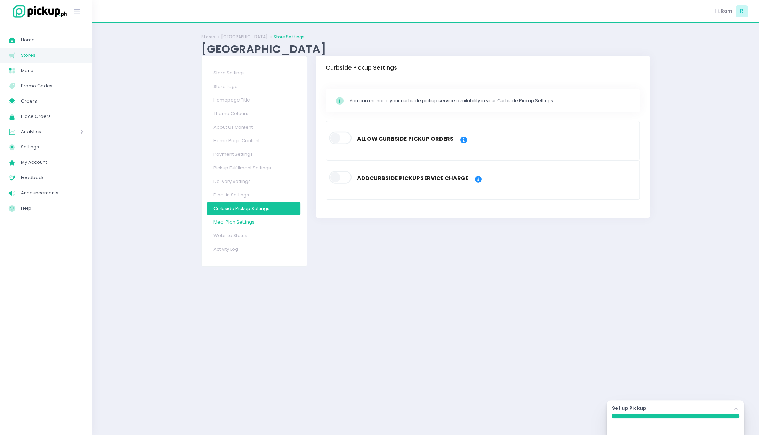
click at [249, 227] on link "Meal Plan Settings" at bounding box center [254, 222] width 94 height 14
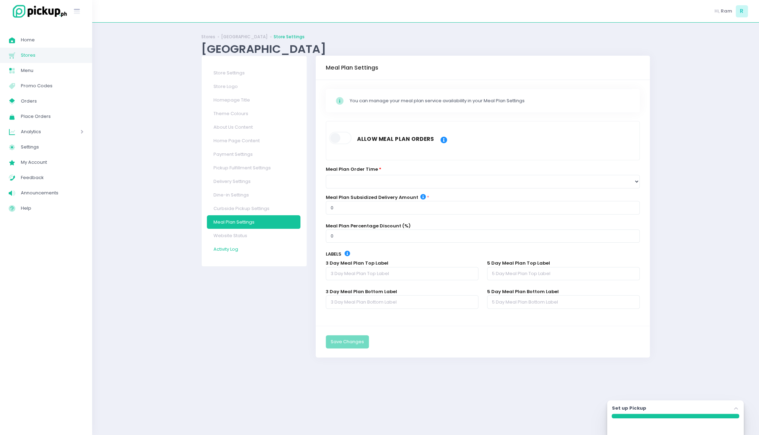
click at [238, 243] on link "Activity Log" at bounding box center [254, 249] width 94 height 14
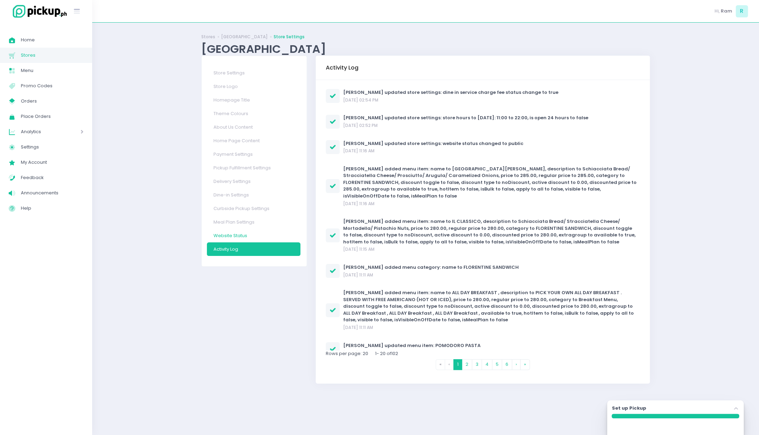
click at [241, 235] on link "Website Status" at bounding box center [254, 236] width 94 height 14
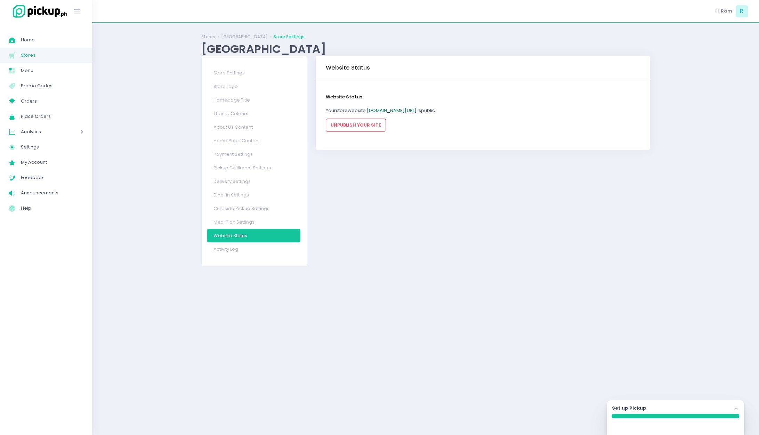
click at [417, 109] on link "pomodoro.pickup.ph/capitolmedicalqc" at bounding box center [392, 110] width 50 height 7
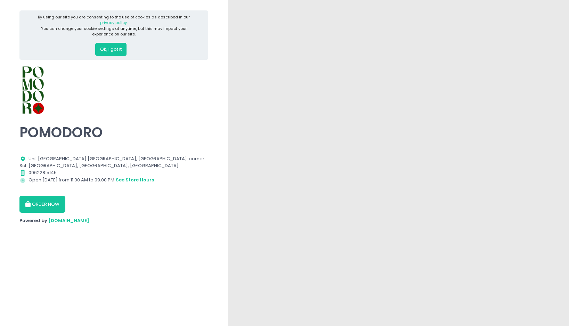
click at [45, 206] on button "ORDER NOW" at bounding box center [42, 204] width 46 height 17
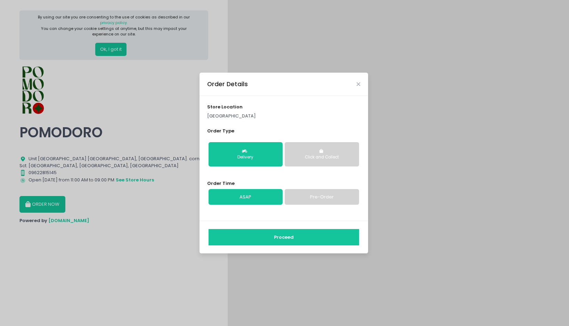
click at [322, 155] on div "Click and Collect" at bounding box center [322, 157] width 64 height 6
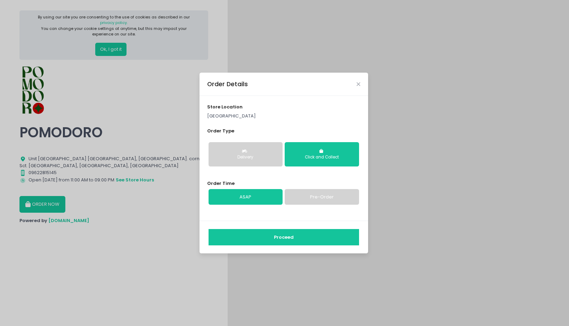
click at [294, 239] on button "Proceed" at bounding box center [284, 237] width 151 height 17
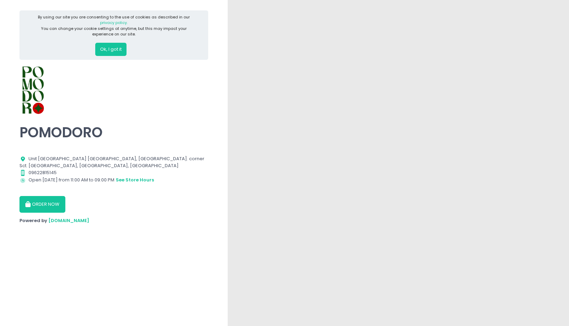
click at [122, 51] on button "Ok, I got it" at bounding box center [110, 49] width 31 height 13
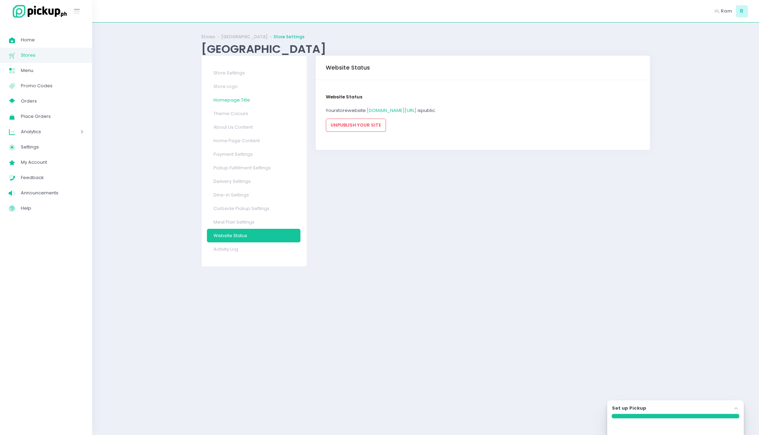
click at [242, 101] on link "Homepage Title" at bounding box center [254, 100] width 94 height 14
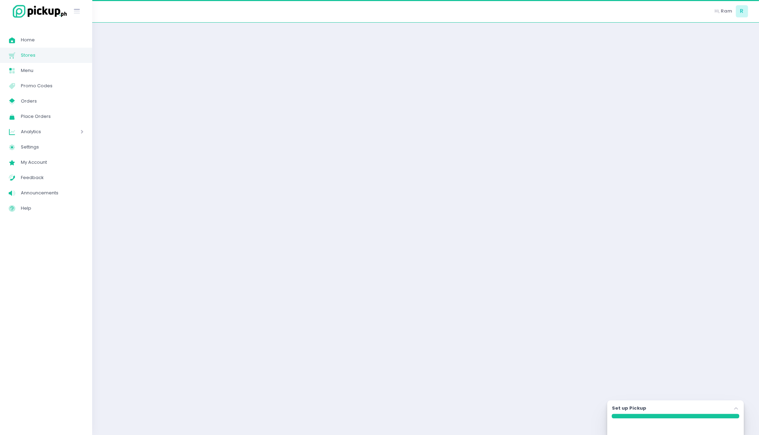
select select "large"
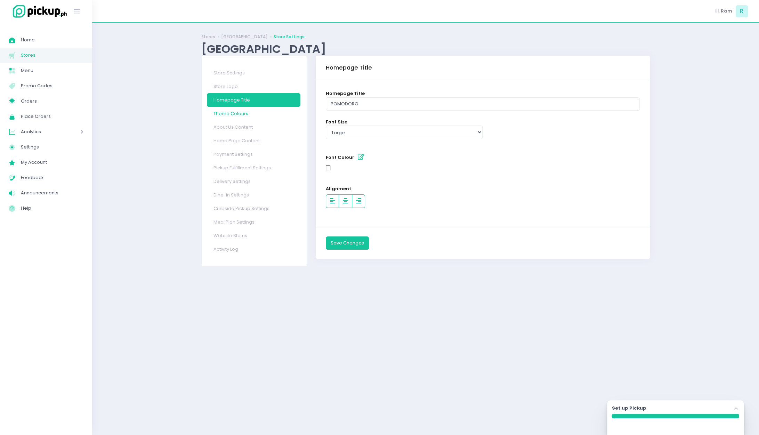
click at [248, 114] on link "Theme Colours" at bounding box center [254, 114] width 94 height 14
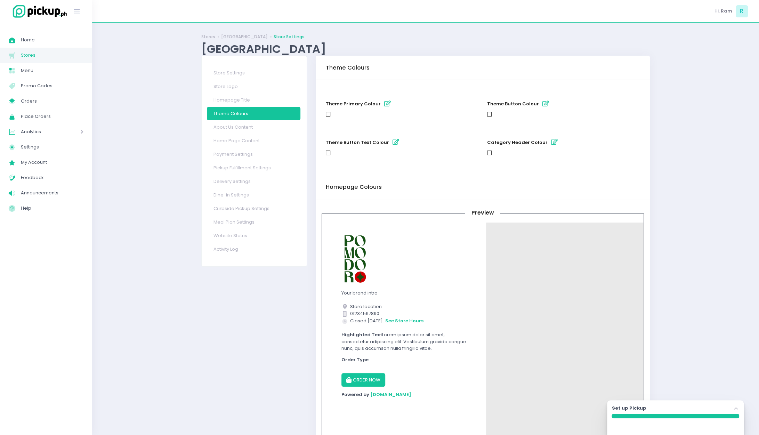
click at [384, 105] on icon "button" at bounding box center [387, 104] width 7 height 6
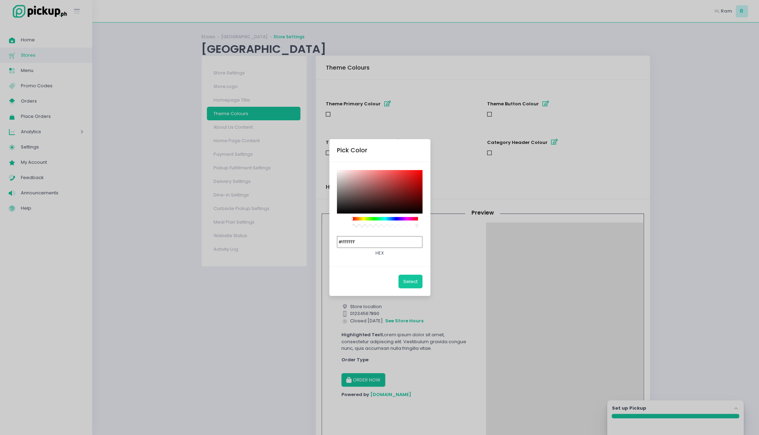
click at [377, 242] on input "#FFFFFF" at bounding box center [380, 242] width 86 height 12
paste input "145014"
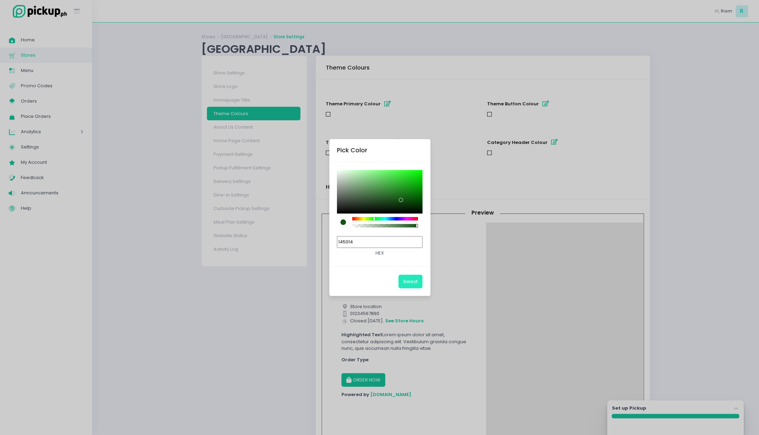
type input "#145014"
click at [414, 279] on button "Select" at bounding box center [411, 281] width 24 height 13
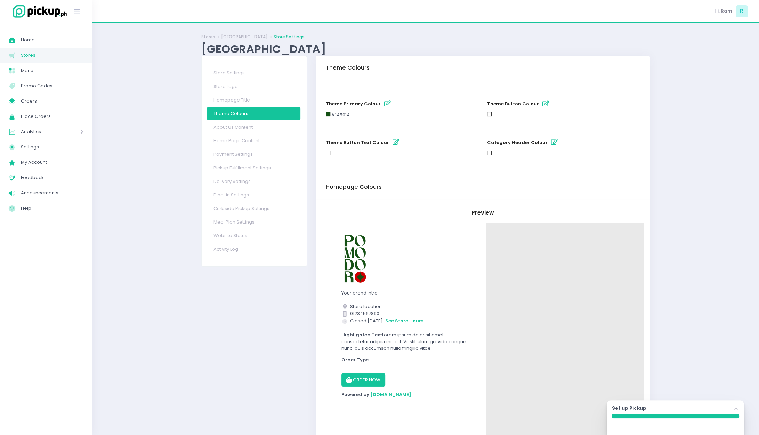
click at [392, 145] on button "theme button text colour" at bounding box center [395, 142] width 11 height 11
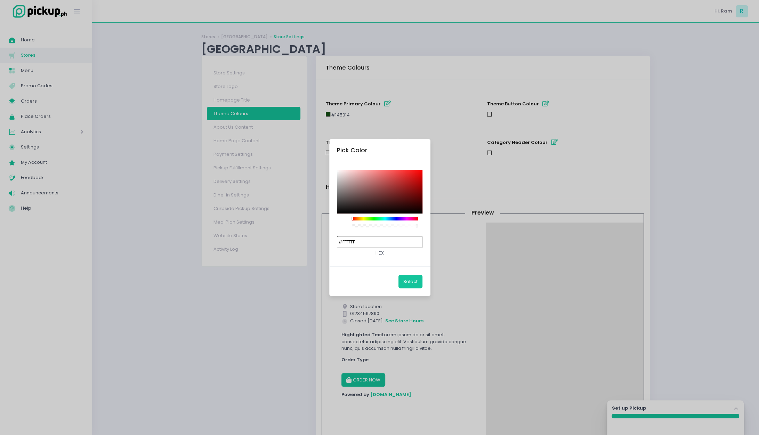
click at [472, 176] on div "Pick Color #FFFFFF hex Select" at bounding box center [379, 217] width 759 height 435
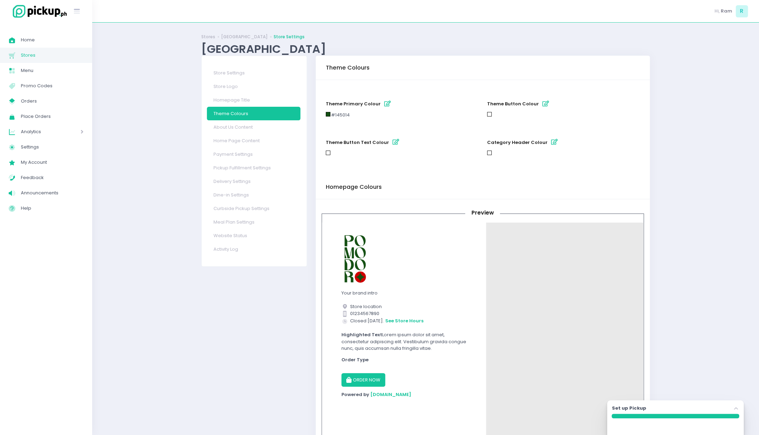
click at [546, 105] on button "theme button colour" at bounding box center [545, 103] width 11 height 11
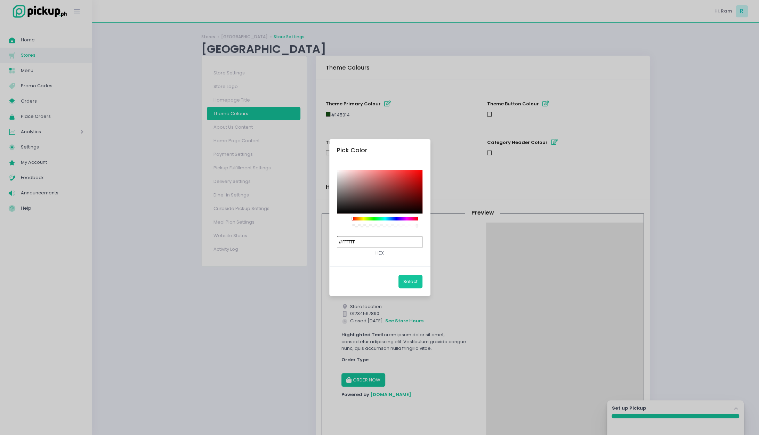
click at [389, 237] on input "#FFFFFF" at bounding box center [380, 242] width 86 height 12
paste input "145014"
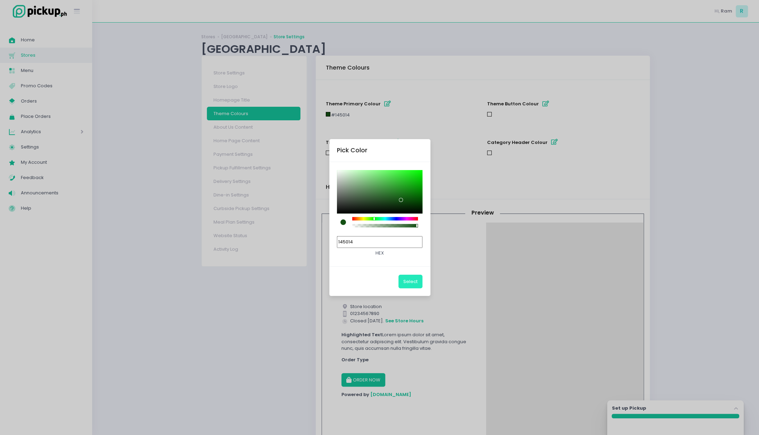
type input "#145014"
click at [405, 282] on button "Select" at bounding box center [411, 281] width 24 height 13
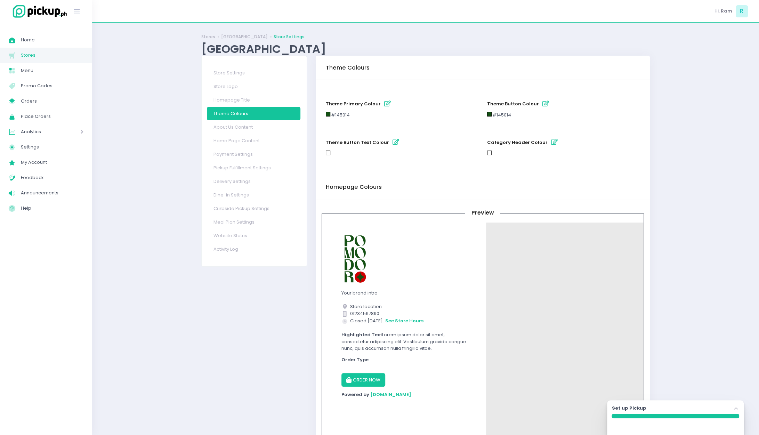
click at [551, 139] on icon "button" at bounding box center [554, 142] width 7 height 6
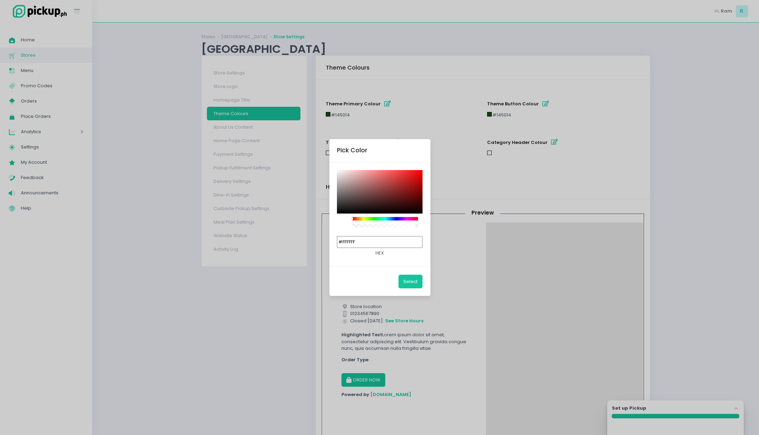
click at [387, 241] on input "#FFFFFF" at bounding box center [380, 242] width 86 height 12
paste input "145014"
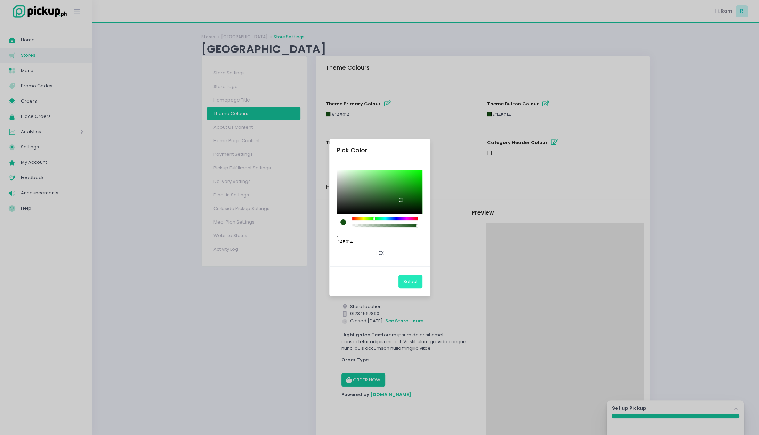
type input "#145014"
click at [407, 281] on button "Select" at bounding box center [411, 281] width 24 height 13
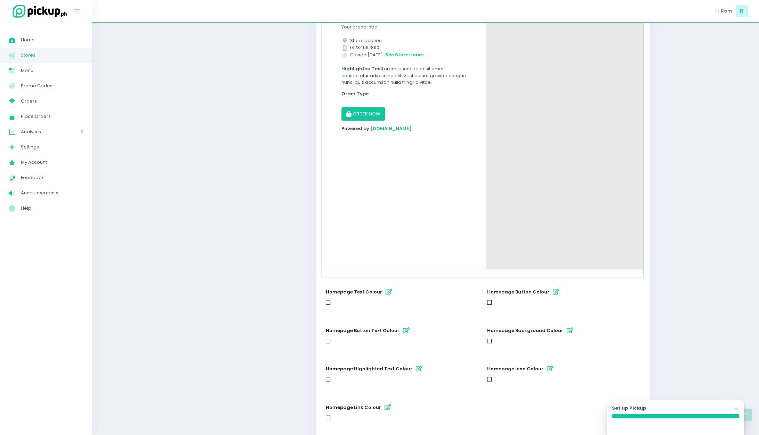
scroll to position [266, 0]
click at [249, 307] on div "Store Settings Store Logo Homepage Title Theme Colours About Us Content Home Pa…" at bounding box center [254, 134] width 114 height 691
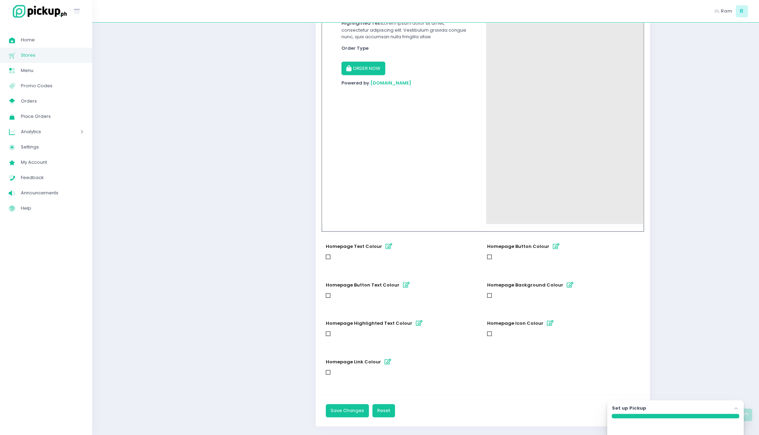
scroll to position [320, 0]
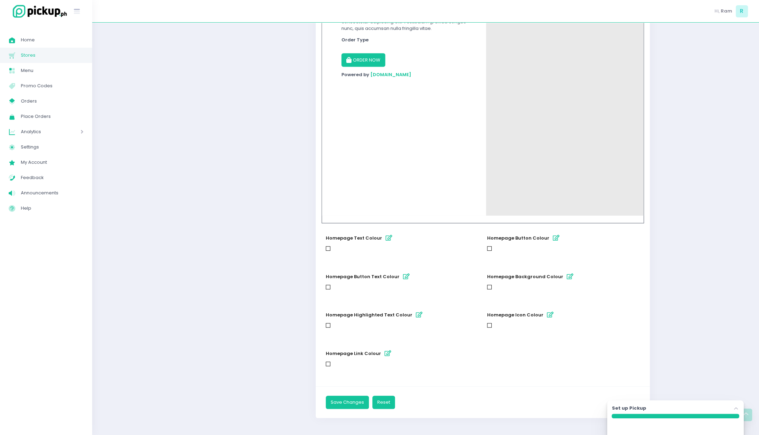
click at [554, 239] on icon "button" at bounding box center [556, 238] width 7 height 6
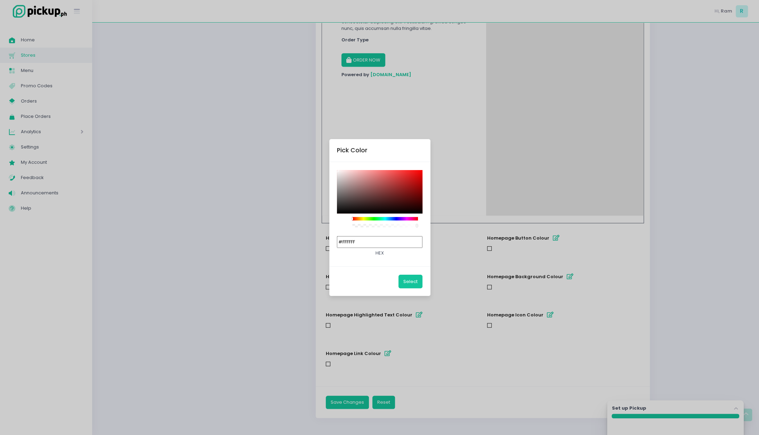
click at [379, 245] on input "#FFFFFF" at bounding box center [380, 242] width 86 height 12
paste input "145014"
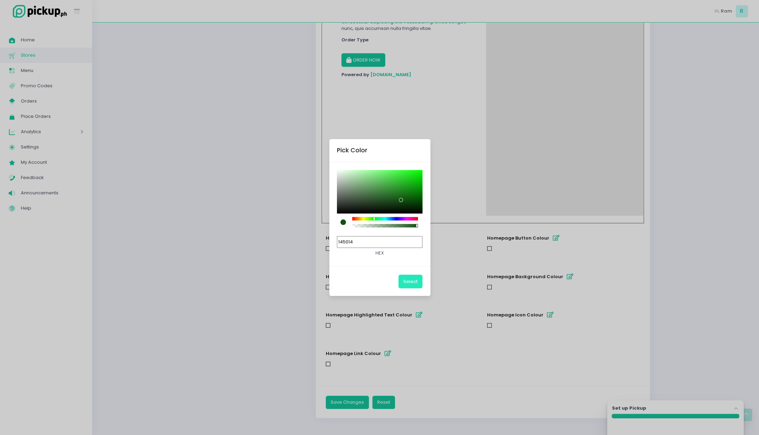
type input "#145014"
click at [410, 280] on button "Select" at bounding box center [411, 281] width 24 height 13
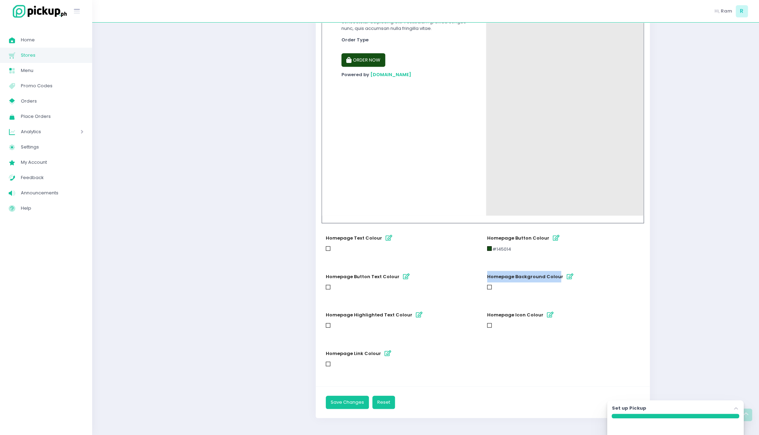
drag, startPoint x: 487, startPoint y: 275, endPoint x: 557, endPoint y: 277, distance: 69.6
click at [557, 277] on span "homepage background colour" at bounding box center [525, 276] width 76 height 7
click at [565, 277] on button "homepage background colour" at bounding box center [570, 276] width 11 height 11
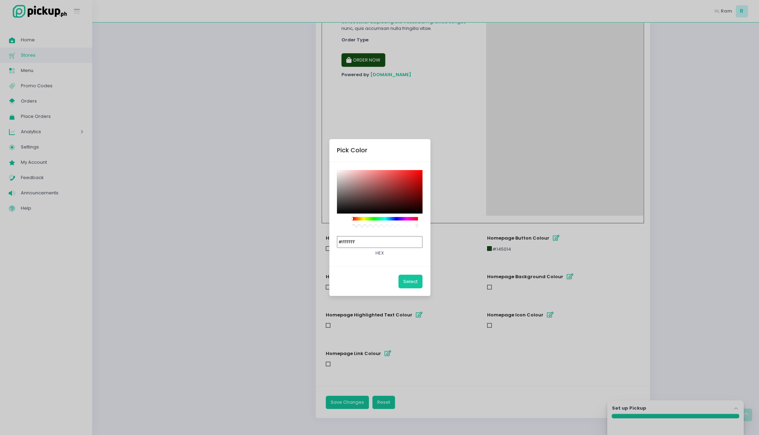
click at [446, 299] on div "Pick Color #FFFFFF hex Select" at bounding box center [379, 217] width 759 height 435
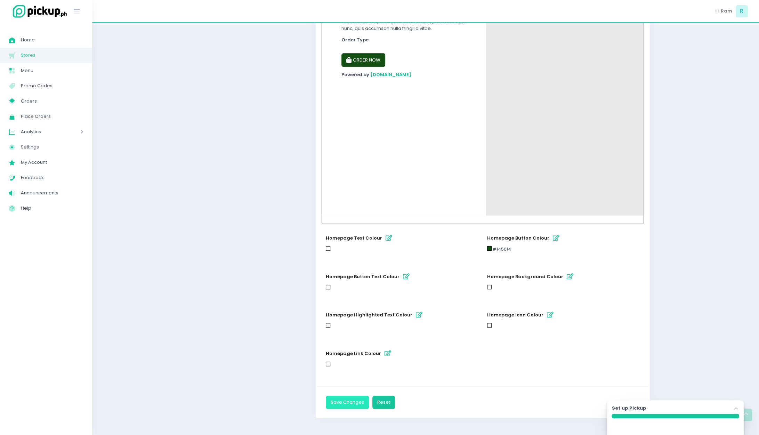
click at [353, 402] on button "Save Changes" at bounding box center [347, 402] width 43 height 13
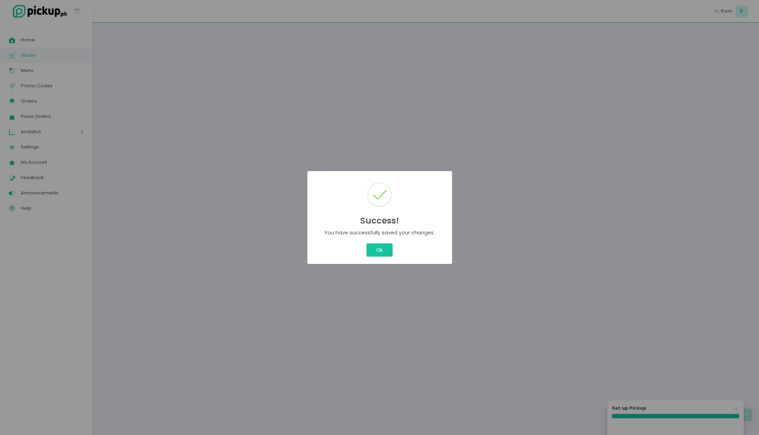
scroll to position [0, 0]
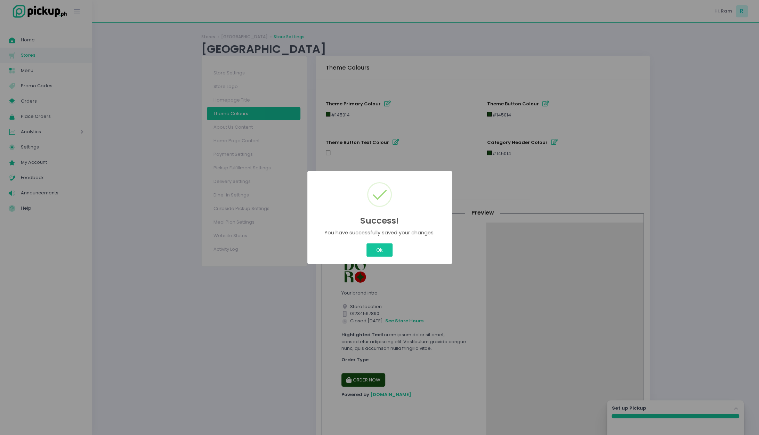
click at [384, 241] on div "Success! × You have successfully saved your changes. Ok Cancel" at bounding box center [379, 217] width 145 height 93
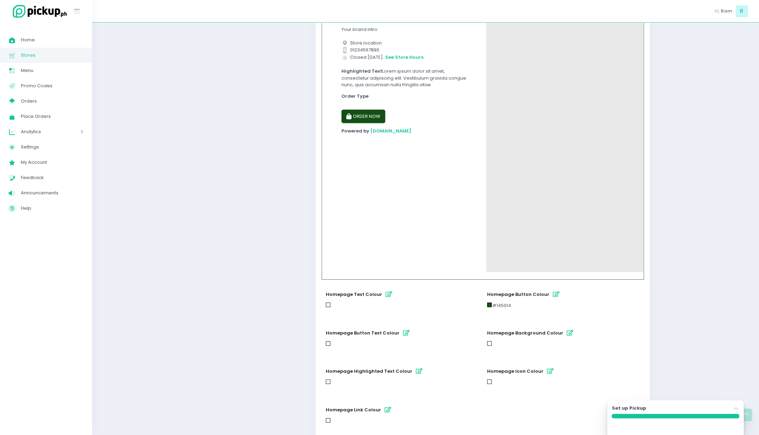
scroll to position [271, 0]
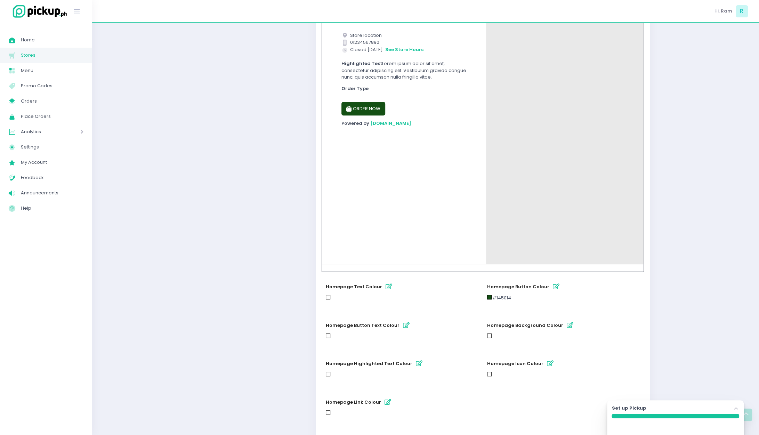
click at [416, 363] on icon "button" at bounding box center [419, 364] width 7 height 6
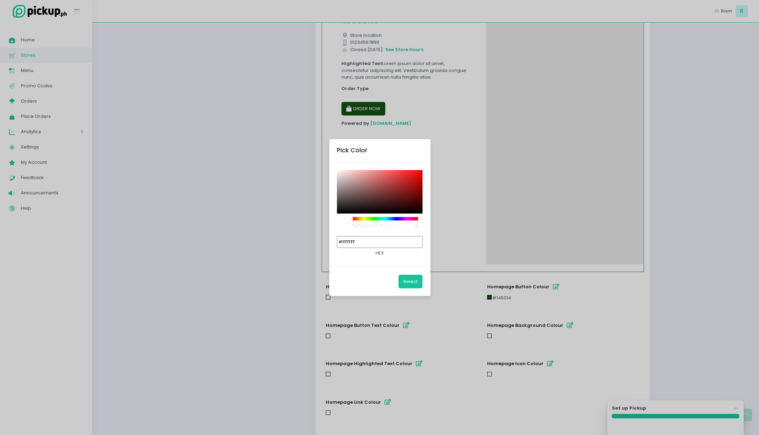
click at [388, 242] on input "#FFFFFF" at bounding box center [380, 242] width 86 height 12
paste input "145014"
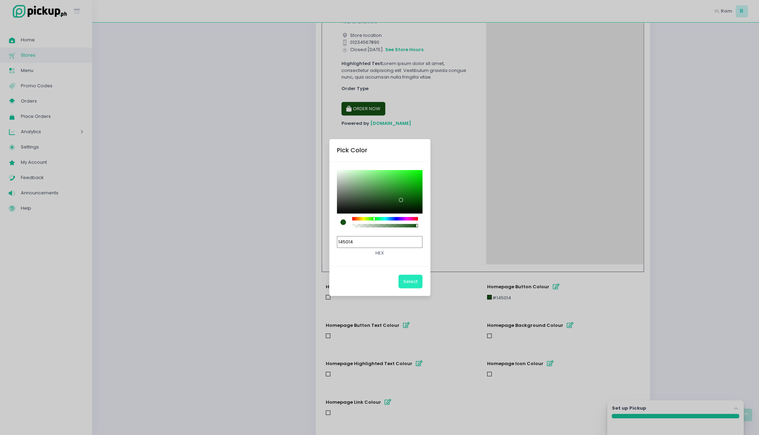
type input "#145014"
click at [406, 284] on button "Select" at bounding box center [411, 281] width 24 height 13
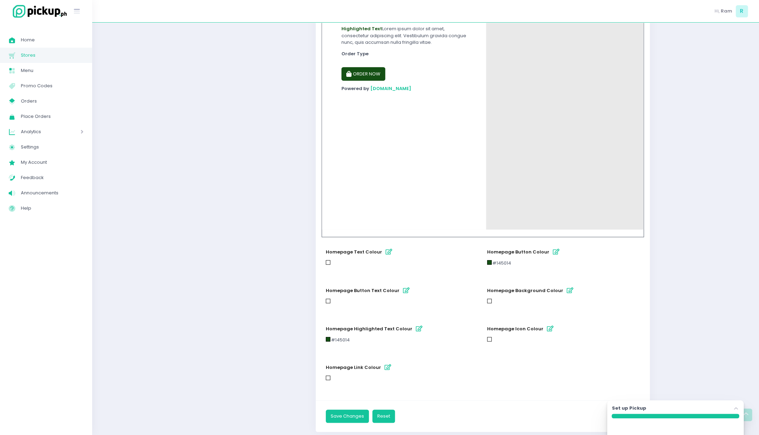
scroll to position [319, 0]
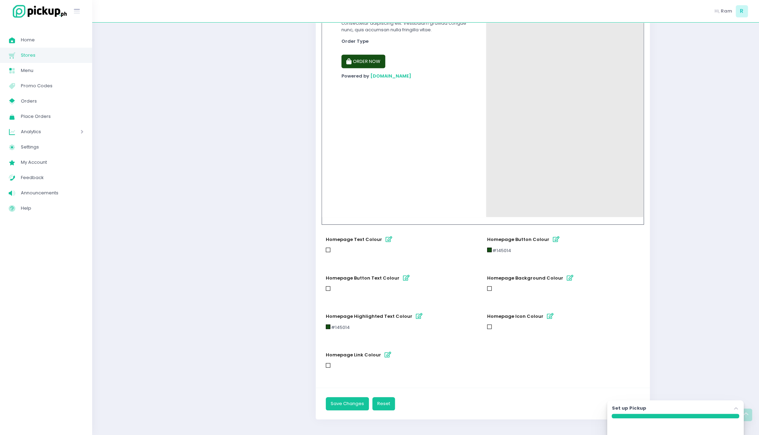
click at [385, 354] on icon "button" at bounding box center [388, 355] width 7 height 6
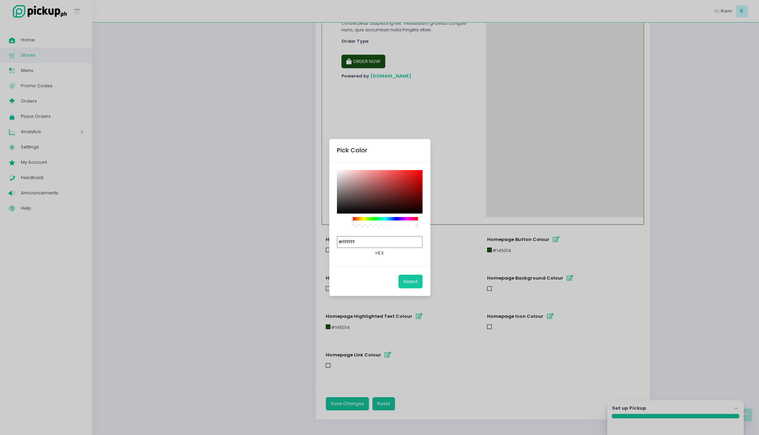
click at [394, 244] on input "#FFFFFF" at bounding box center [380, 242] width 86 height 12
paste input "145014"
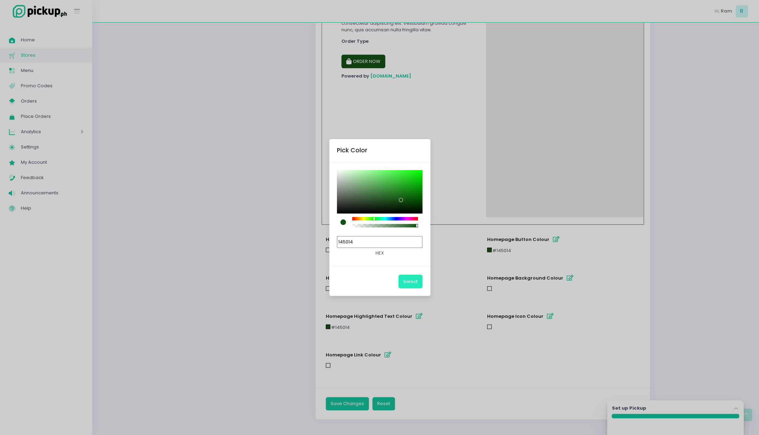
type input "#145014"
click at [412, 281] on button "Select" at bounding box center [411, 281] width 24 height 13
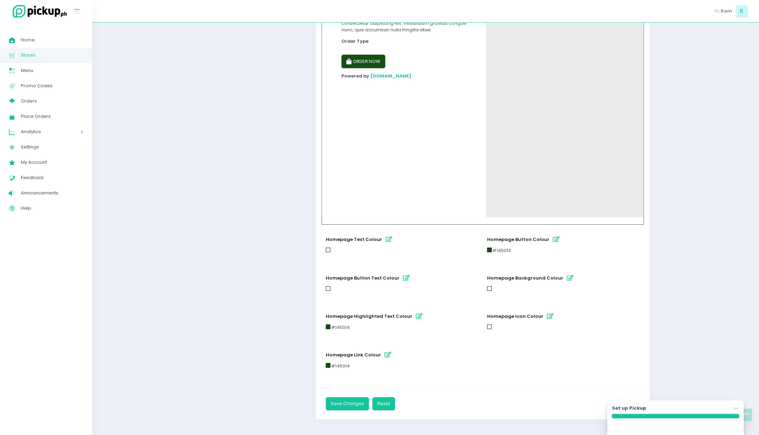
click at [451, 320] on div "homepage highlighted text colour #145014" at bounding box center [402, 321] width 153 height 21
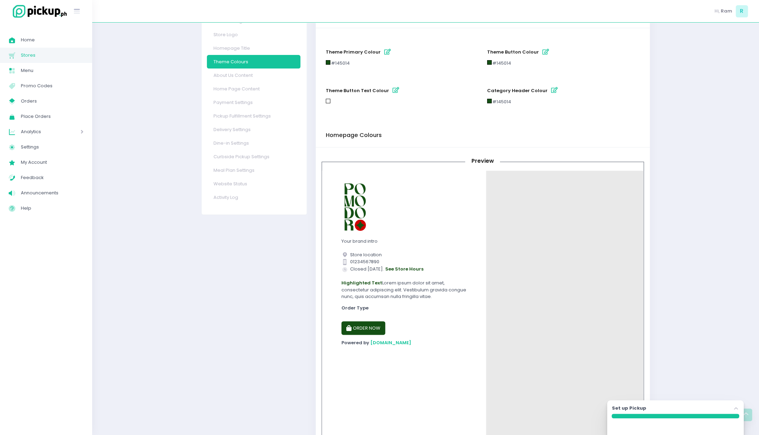
scroll to position [0, 0]
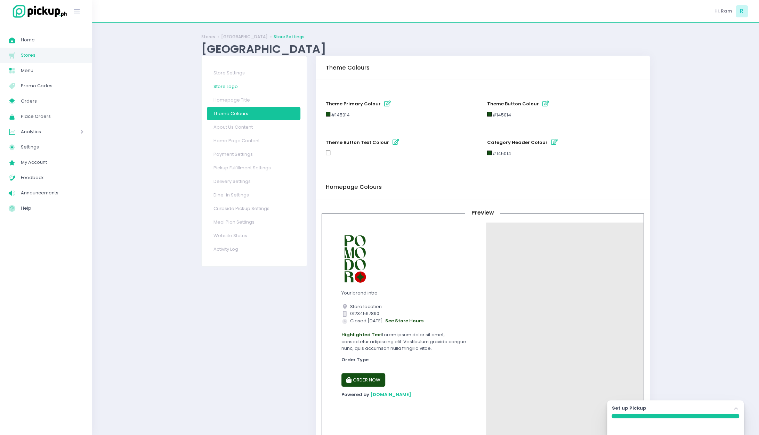
click at [234, 87] on link "Store Logo" at bounding box center [254, 87] width 94 height 14
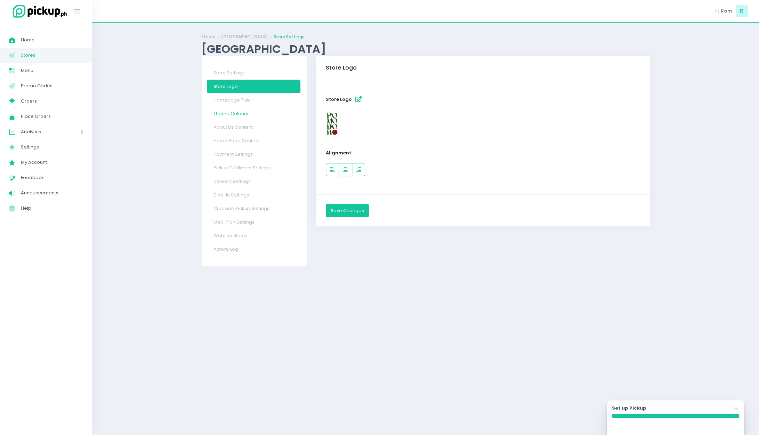
click at [237, 115] on link "Theme Colours" at bounding box center [254, 114] width 94 height 14
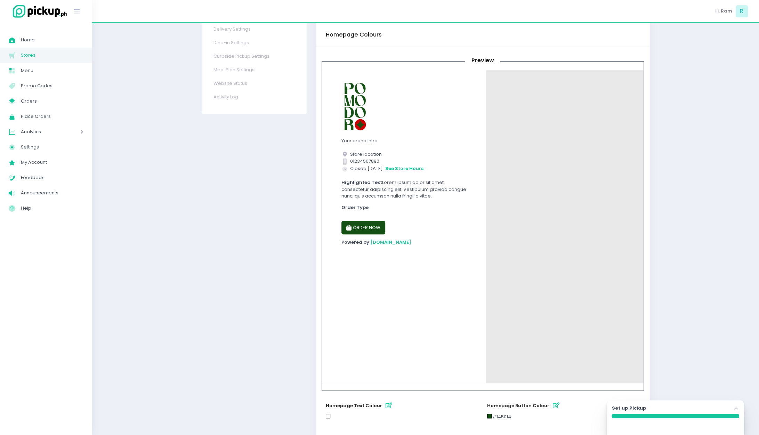
scroll to position [320, 0]
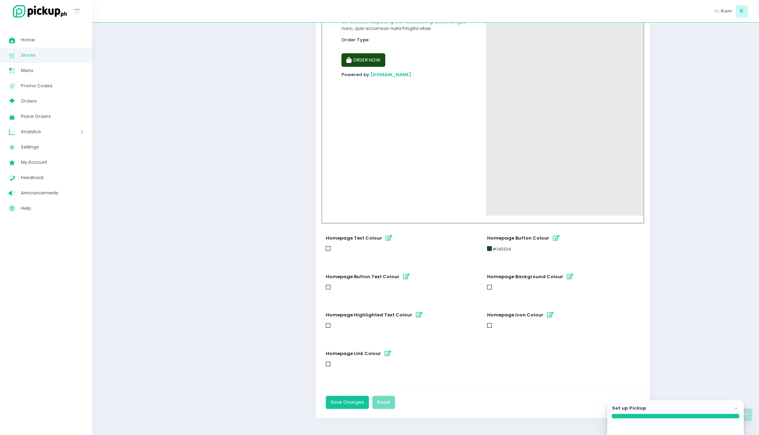
click at [386, 353] on icon "button" at bounding box center [388, 354] width 7 height 6
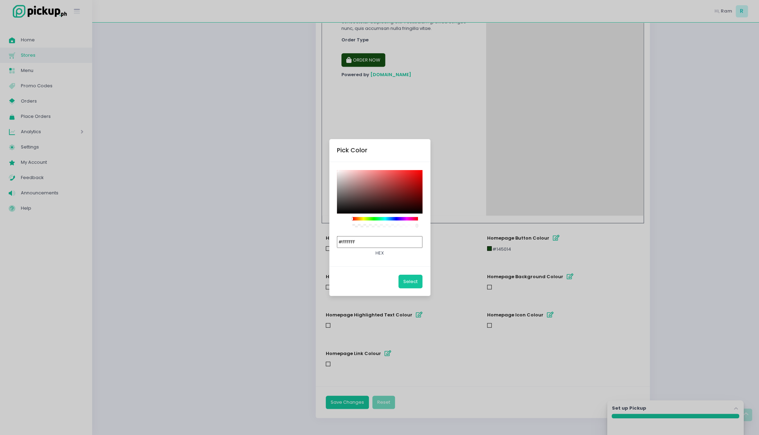
click at [394, 237] on input "#FFFFFF" at bounding box center [380, 242] width 86 height 12
paste input "145014"
type input "#145014"
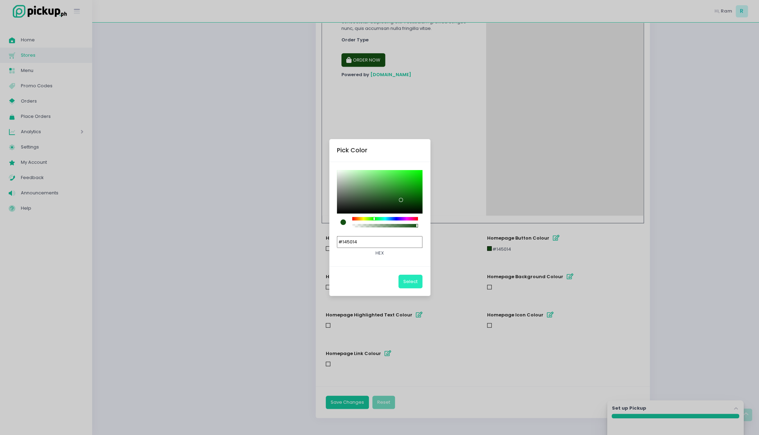
click at [419, 287] on button "Select" at bounding box center [411, 281] width 24 height 13
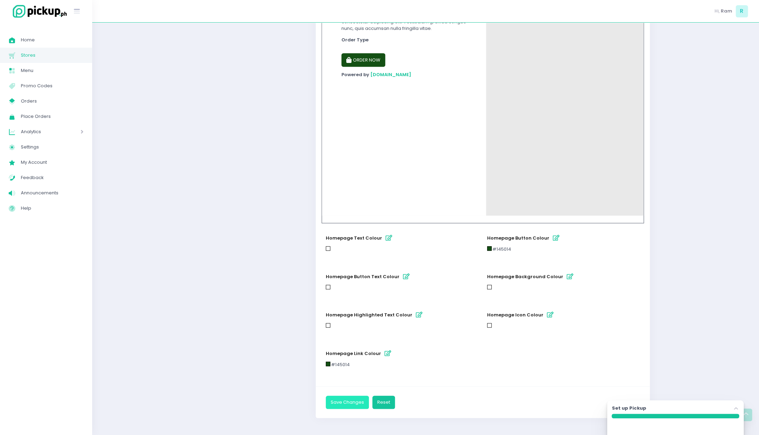
click at [356, 404] on button "Save Changes" at bounding box center [347, 402] width 43 height 13
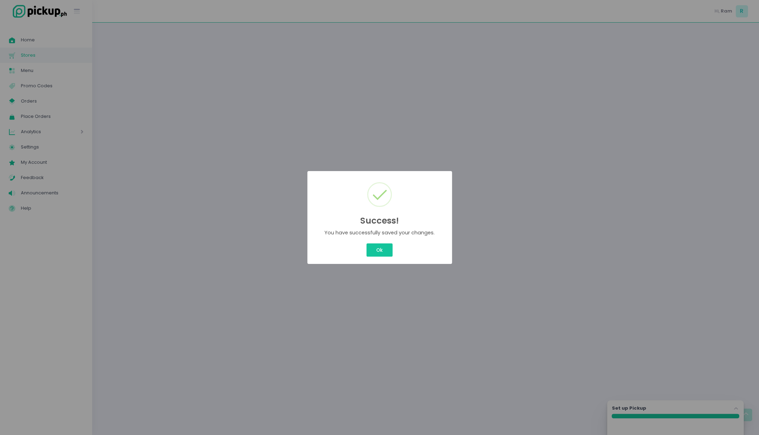
scroll to position [0, 0]
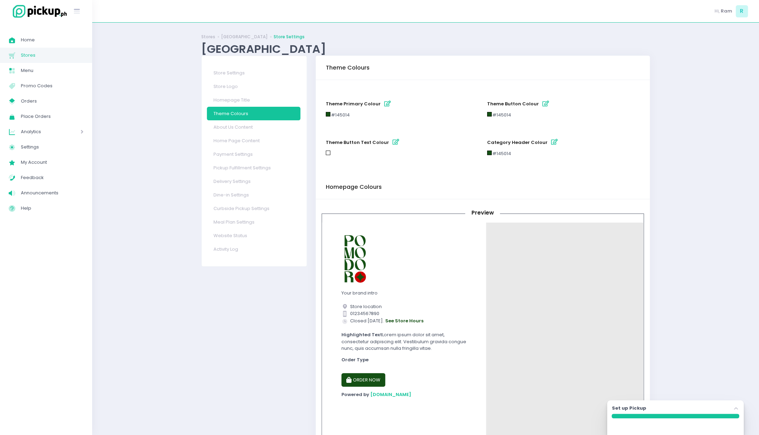
click at [381, 248] on div "Success! × You have successfully saved your changes. Ok Cancel" at bounding box center [379, 217] width 759 height 435
click at [255, 139] on link "Home Page Content" at bounding box center [254, 141] width 94 height 14
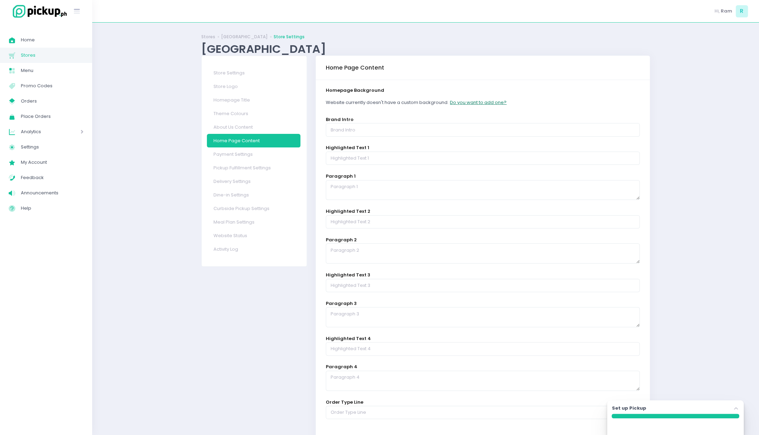
click at [486, 100] on button "Do you want to add one?" at bounding box center [478, 102] width 57 height 13
click at [480, 104] on button "Do you want to add one?" at bounding box center [478, 102] width 57 height 13
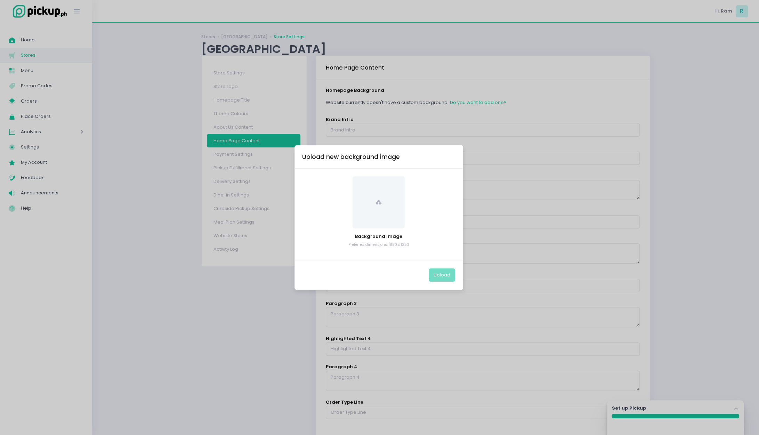
click at [374, 202] on span at bounding box center [379, 202] width 52 height 52
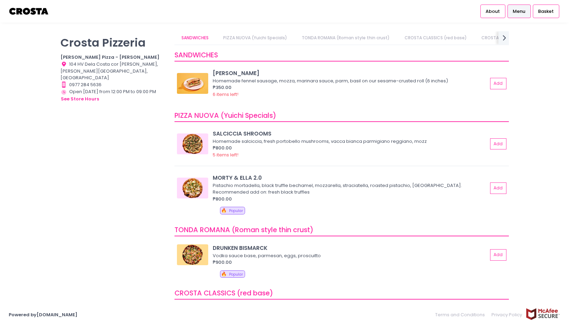
click at [42, 12] on img at bounding box center [29, 11] width 41 height 12
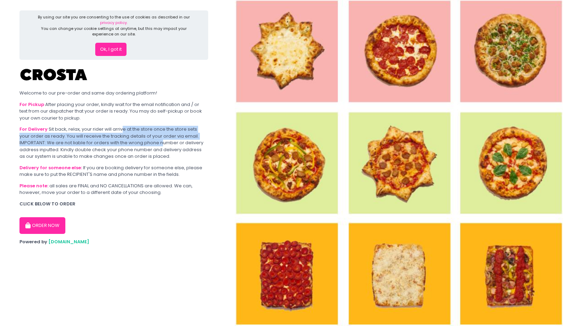
drag, startPoint x: 122, startPoint y: 132, endPoint x: 164, endPoint y: 147, distance: 45.0
click at [164, 147] on div "For Delivery Sit back, relax, your rider will arrive at the store once the stor…" at bounding box center [113, 143] width 189 height 34
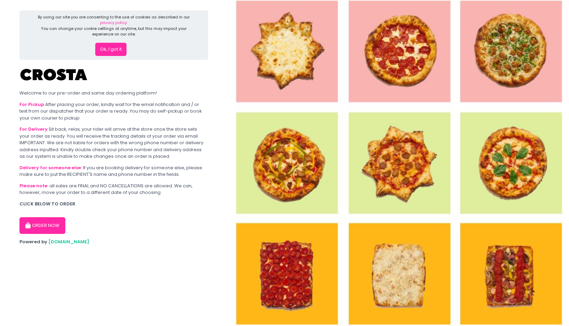
click at [169, 157] on div "For Delivery Sit back, relax, your rider will arrive at the store once the stor…" at bounding box center [113, 143] width 189 height 34
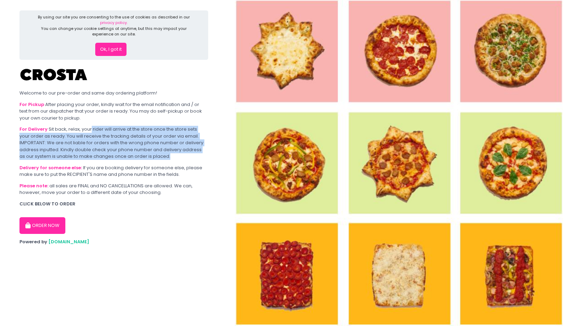
drag, startPoint x: 170, startPoint y: 156, endPoint x: 89, endPoint y: 129, distance: 84.7
click at [89, 129] on div "For Delivery Sit back, relax, your rider will arrive at the store once the stor…" at bounding box center [113, 143] width 189 height 34
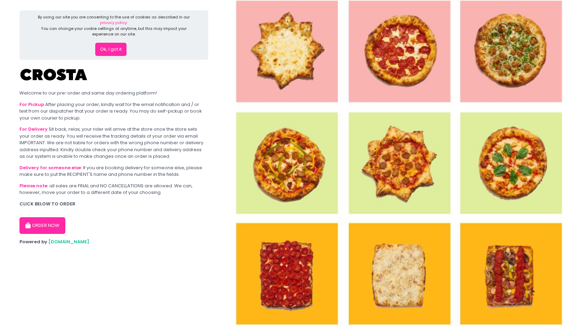
click at [136, 146] on div "For Delivery Sit back, relax, your rider will arrive at the store once the stor…" at bounding box center [113, 143] width 189 height 34
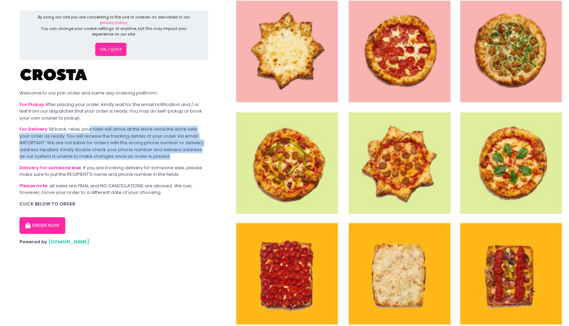
drag, startPoint x: 167, startPoint y: 154, endPoint x: 87, endPoint y: 131, distance: 83.3
click at [87, 131] on div "For Delivery Sit back, relax, your rider will arrive at the store once the stor…" at bounding box center [113, 143] width 189 height 34
click at [102, 146] on div "For Delivery Sit back, relax, your rider will arrive at the store once the stor…" at bounding box center [113, 143] width 189 height 34
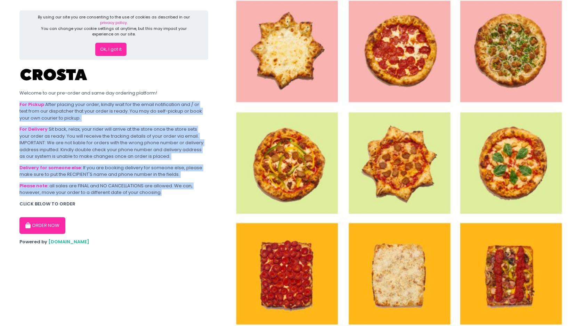
drag, startPoint x: 166, startPoint y: 192, endPoint x: 17, endPoint y: 107, distance: 171.4
click at [17, 107] on section "By using our site you are consenting to the use of cookies as described in our …" at bounding box center [114, 163] width 228 height 326
copy div "For Pickup After placing your order, kindly wait for the email notification and…"
click at [94, 171] on div "Delivery for someone else: If you are booking delivery for someone else, please…" at bounding box center [113, 172] width 189 height 14
